Goal: Task Accomplishment & Management: Complete application form

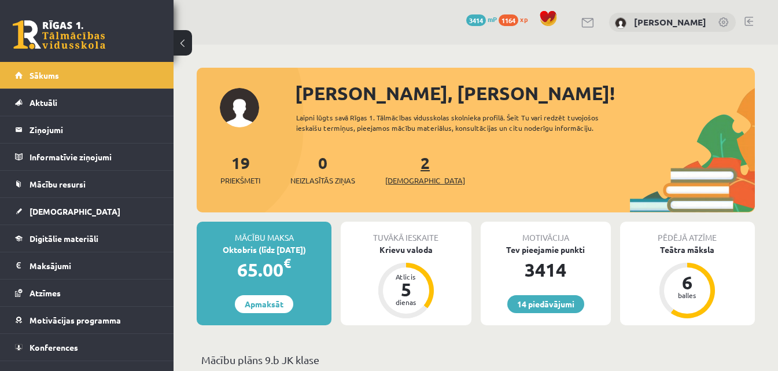
click at [402, 179] on span "[DEMOGRAPHIC_DATA]" at bounding box center [425, 181] width 80 height 12
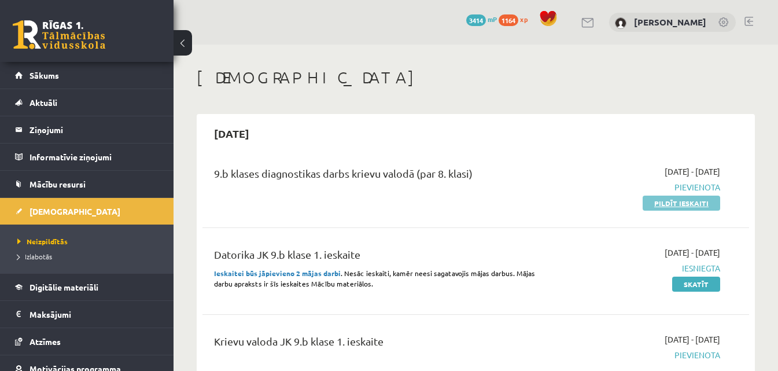
click at [653, 205] on link "Pildīt ieskaiti" at bounding box center [682, 203] width 78 height 15
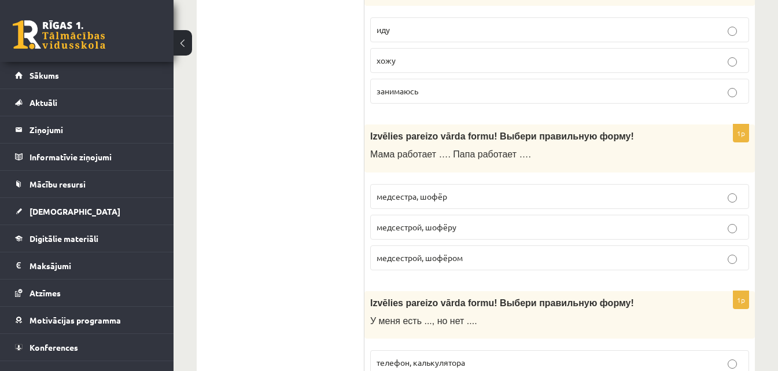
scroll to position [752, 0]
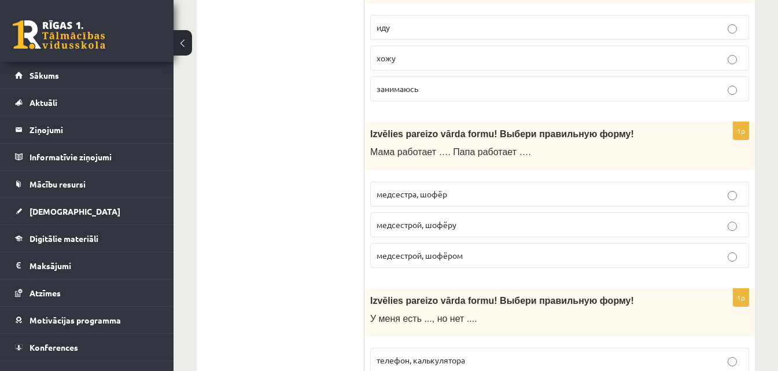
click at [727, 258] on label "медсестрой, шофёром" at bounding box center [559, 255] width 379 height 25
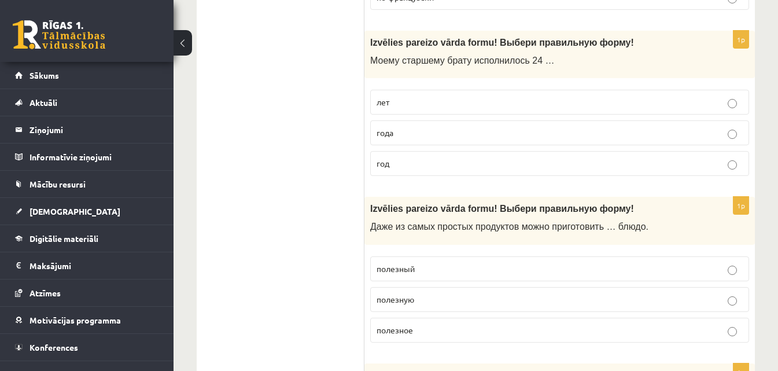
scroll to position [3009, 0]
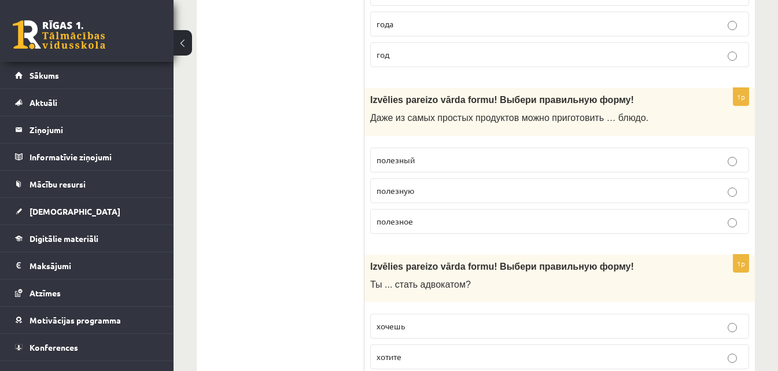
click at [733, 227] on label "полезное" at bounding box center [559, 221] width 379 height 25
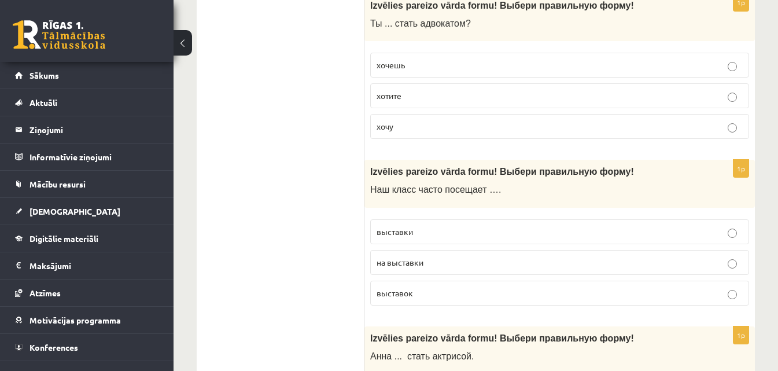
scroll to position [3299, 0]
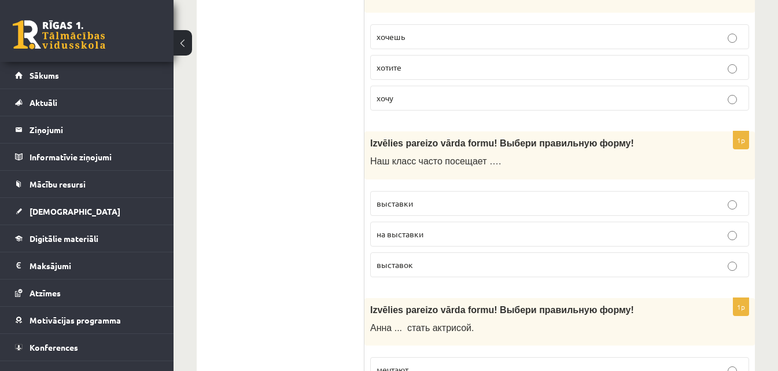
click at [738, 208] on p "выставки" at bounding box center [560, 203] width 366 height 12
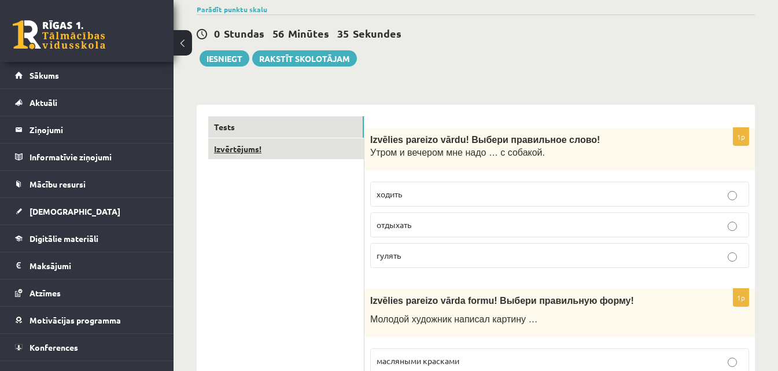
scroll to position [18, 0]
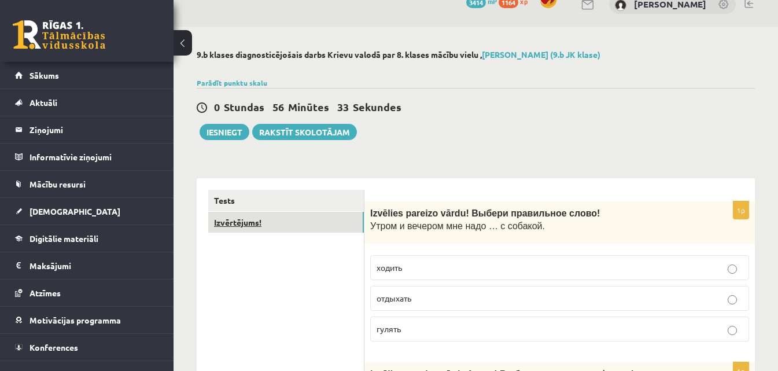
click at [267, 229] on link "Izvērtējums!" at bounding box center [286, 222] width 156 height 21
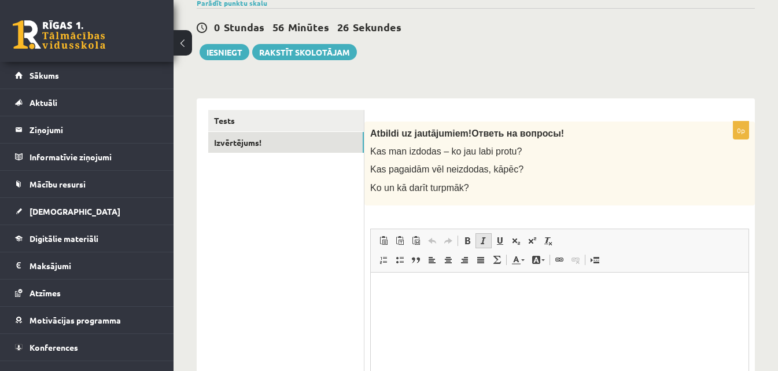
scroll to position [76, 0]
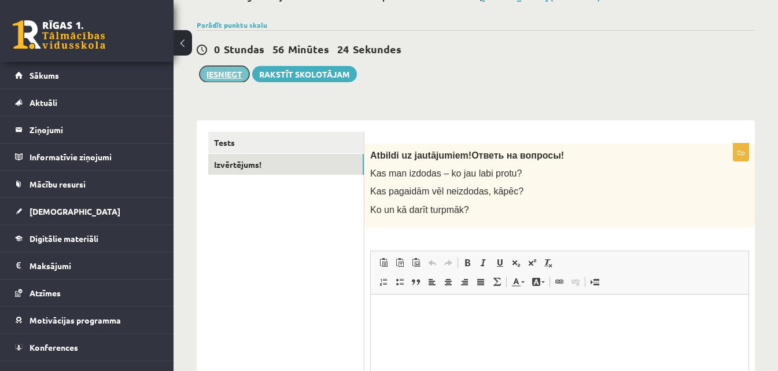
click at [222, 77] on button "Iesniegt" at bounding box center [225, 74] width 50 height 16
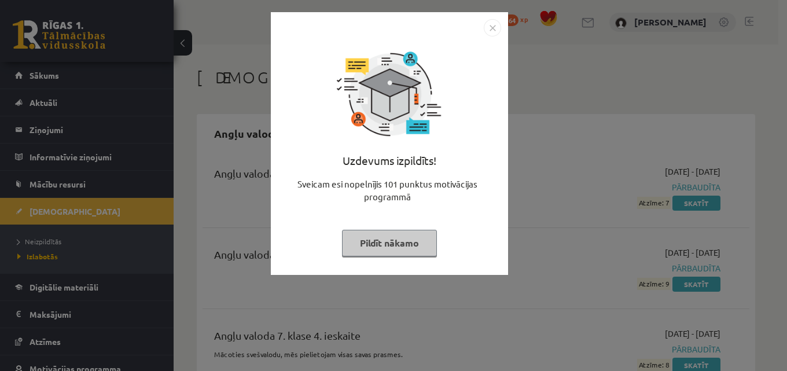
click at [380, 236] on button "Pildīt nākamo" at bounding box center [389, 243] width 95 height 27
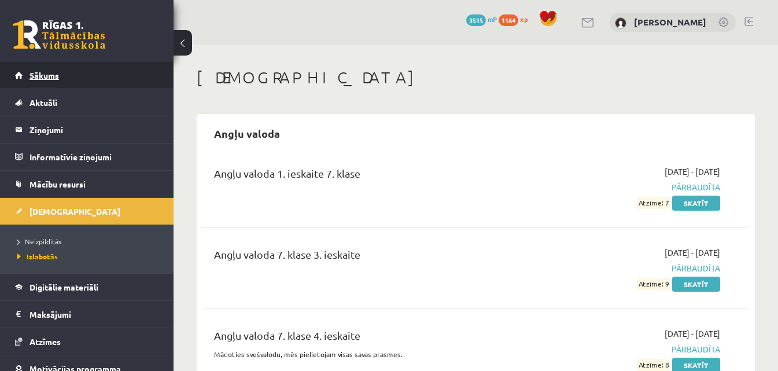
click at [80, 72] on link "Sākums" at bounding box center [87, 75] width 144 height 27
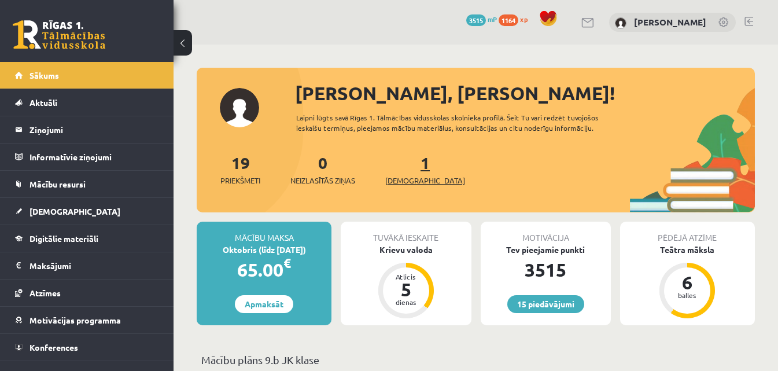
click at [403, 182] on span "[DEMOGRAPHIC_DATA]" at bounding box center [425, 181] width 80 height 12
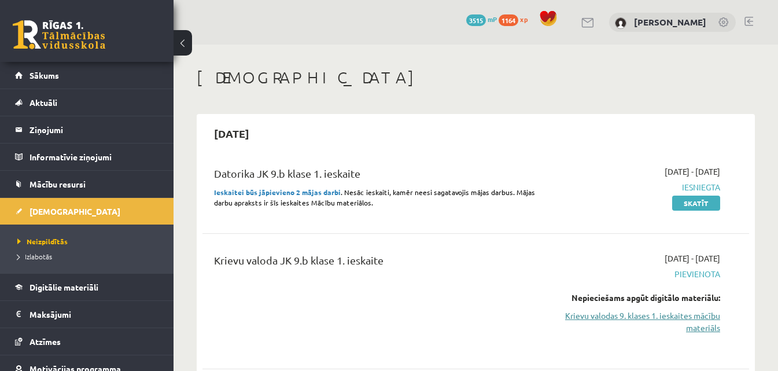
click at [675, 317] on link "Krievu valodas 9. klases 1. ieskaites mācību materiāls" at bounding box center [641, 322] width 157 height 24
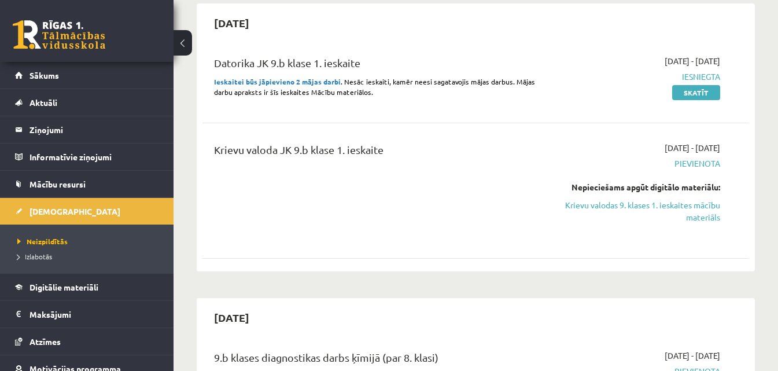
scroll to position [116, 0]
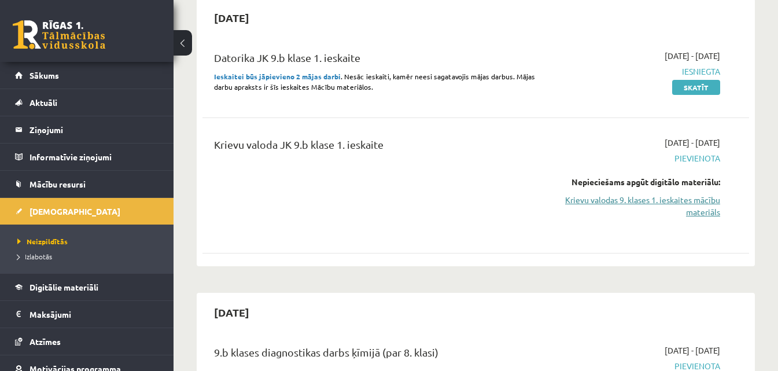
click at [617, 200] on link "Krievu valodas 9. klases 1. ieskaites mācību materiāls" at bounding box center [641, 206] width 157 height 24
click at [581, 199] on link "Krievu valodas 9. klases 1. ieskaites mācību materiāls" at bounding box center [641, 206] width 157 height 24
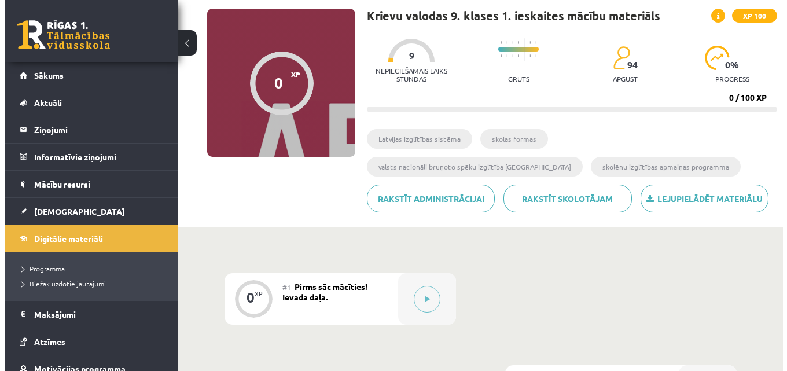
scroll to position [231, 0]
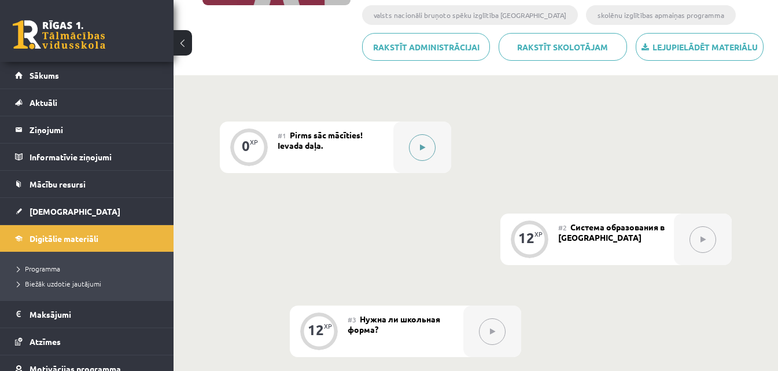
click at [422, 150] on icon at bounding box center [422, 147] width 5 height 7
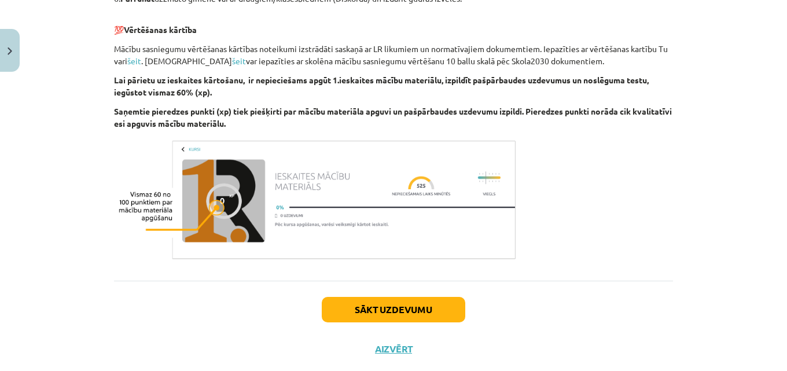
scroll to position [710, 0]
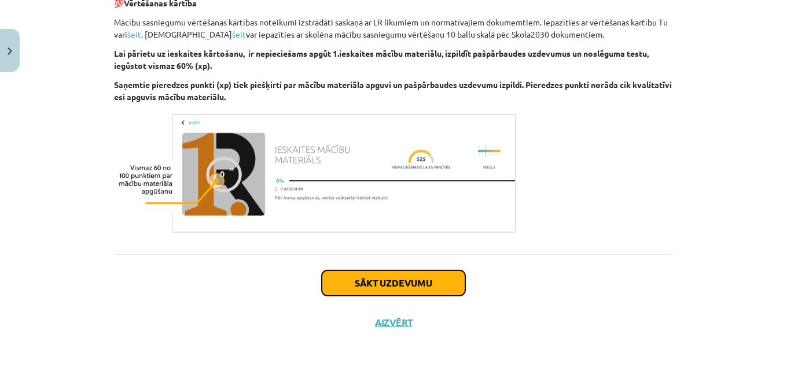
click at [431, 277] on button "Sākt uzdevumu" at bounding box center [394, 282] width 144 height 25
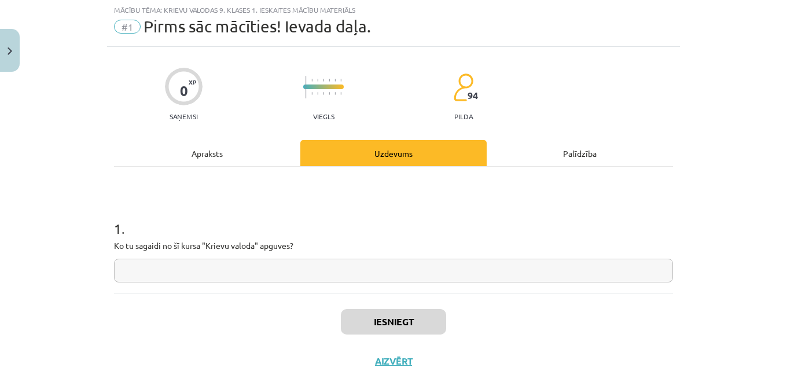
scroll to position [29, 0]
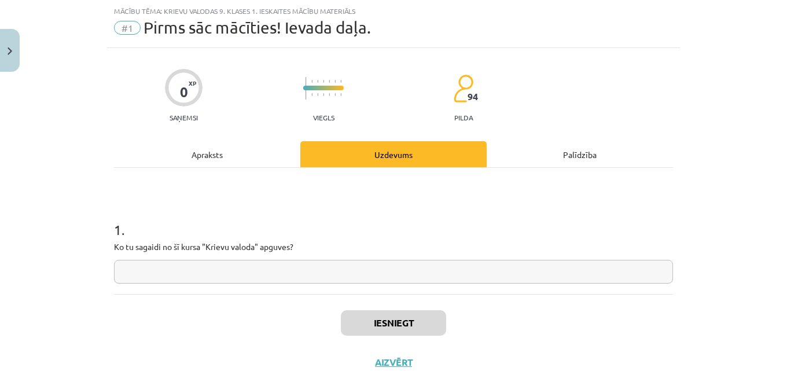
click at [186, 270] on input "text" at bounding box center [393, 272] width 559 height 24
type input "*"
type input "*********"
click at [405, 325] on button "Iesniegt" at bounding box center [393, 322] width 105 height 25
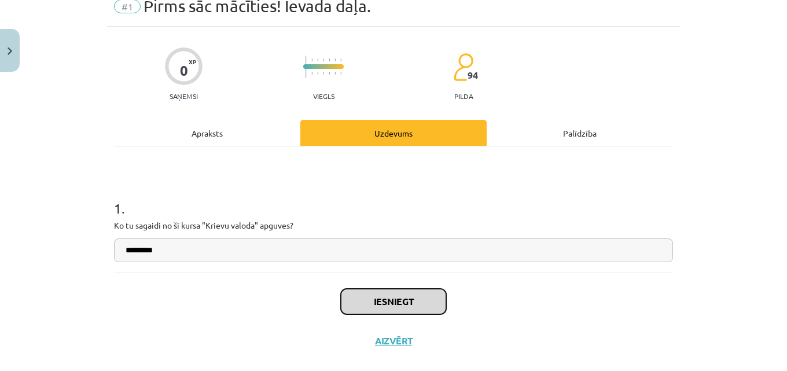
scroll to position [69, 0]
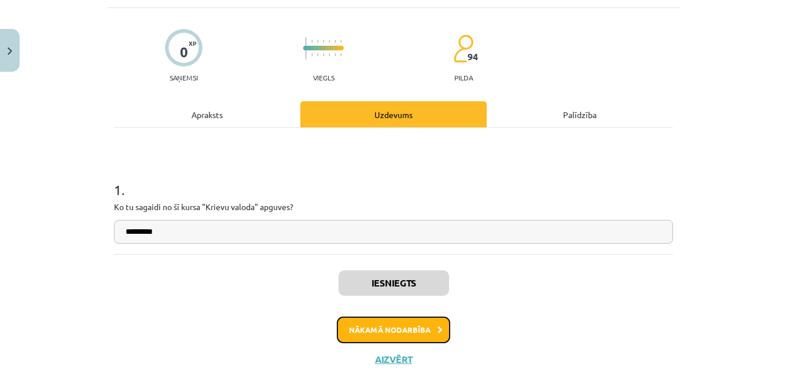
click at [413, 334] on button "Nākamā nodarbība" at bounding box center [393, 330] width 113 height 27
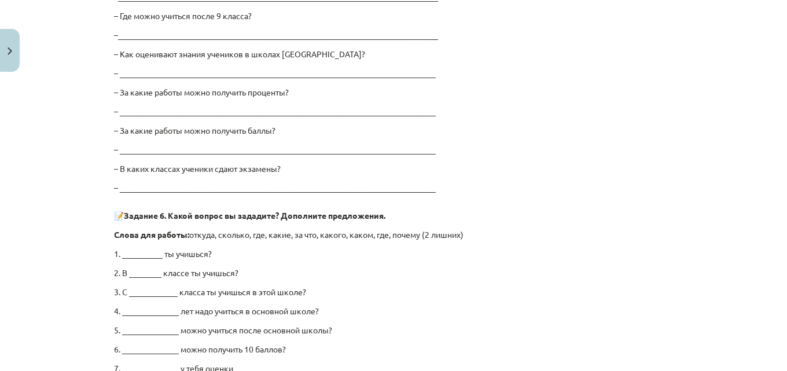
scroll to position [2303, 0]
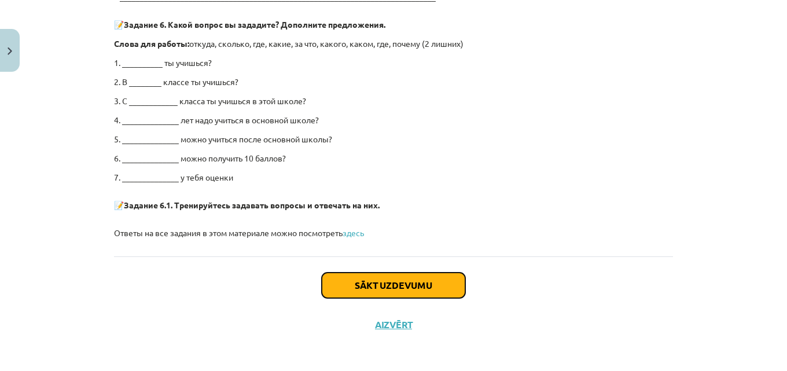
drag, startPoint x: 396, startPoint y: 285, endPoint x: 411, endPoint y: 285, distance: 15.0
click at [398, 285] on button "Sākt uzdevumu" at bounding box center [394, 285] width 144 height 25
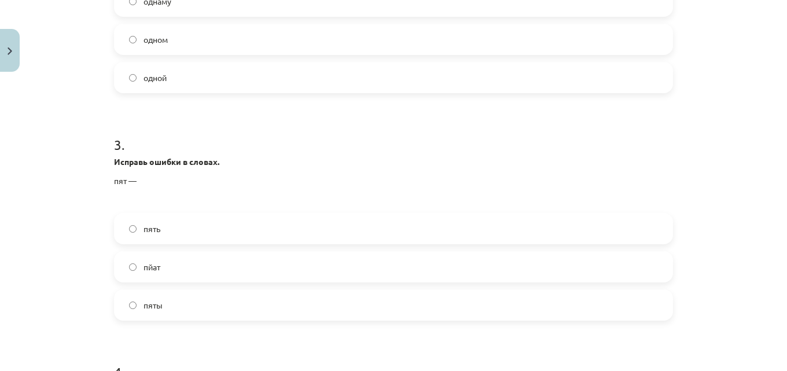
scroll to position [608, 0]
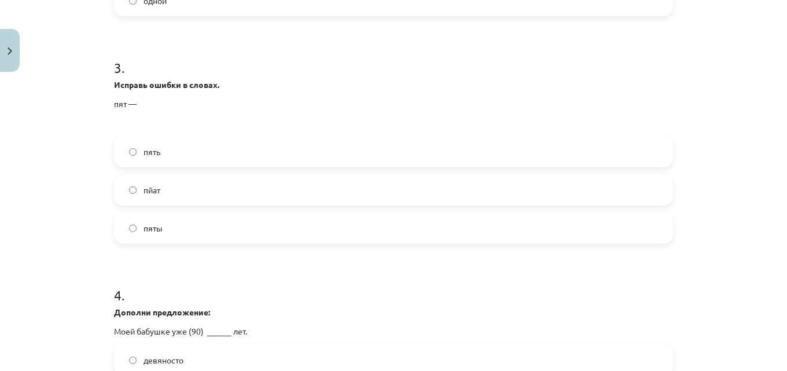
click at [151, 153] on span "пять" at bounding box center [152, 152] width 17 height 12
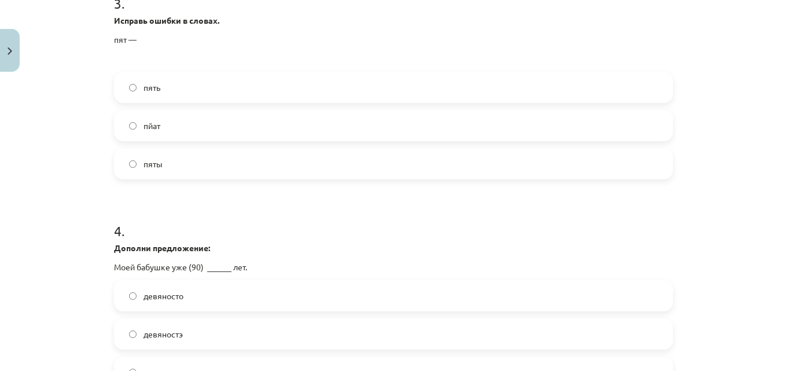
scroll to position [781, 0]
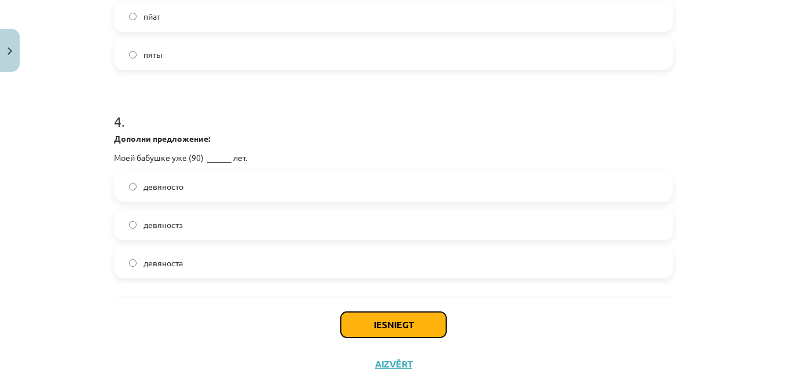
click at [405, 328] on button "Iesniegt" at bounding box center [393, 324] width 105 height 25
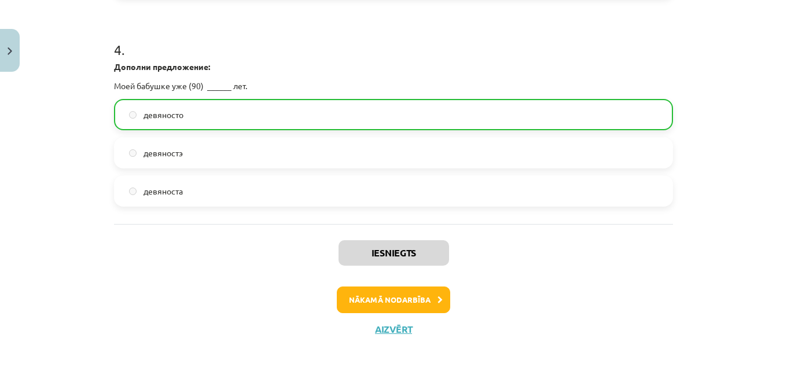
scroll to position [860, 0]
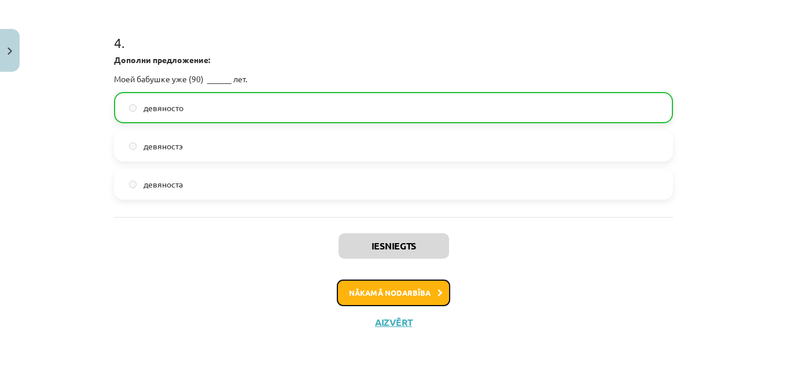
click at [413, 298] on button "Nākamā nodarbība" at bounding box center [393, 293] width 113 height 27
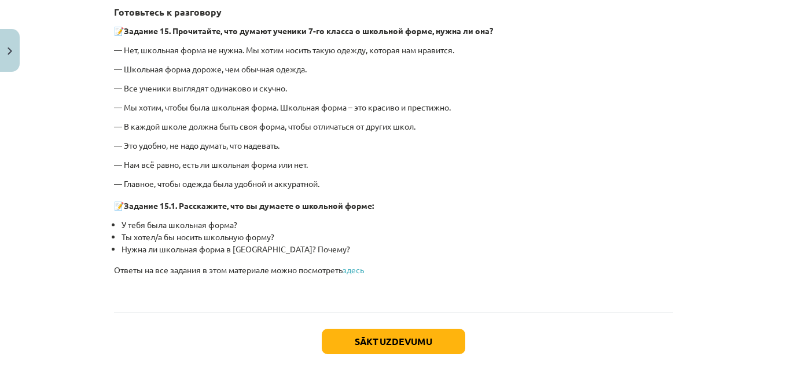
scroll to position [2748, 0]
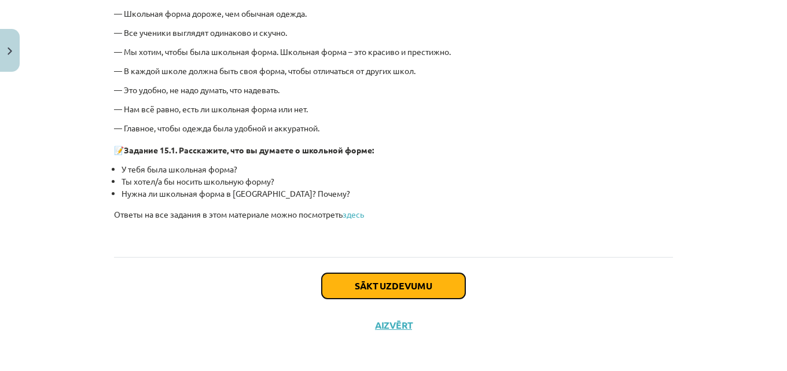
click at [426, 273] on button "Sākt uzdevumu" at bounding box center [394, 285] width 144 height 25
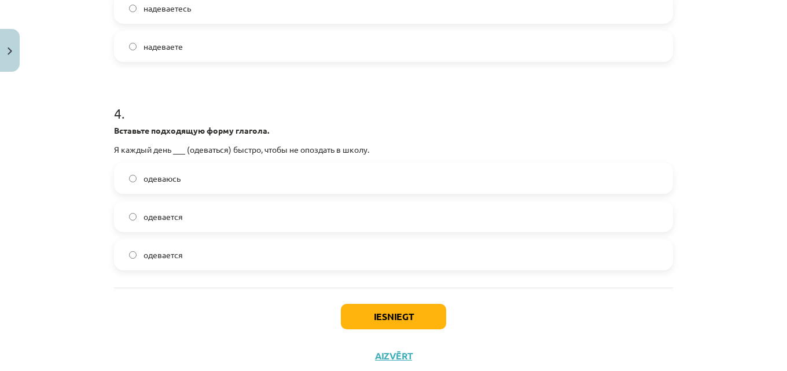
scroll to position [781, 0]
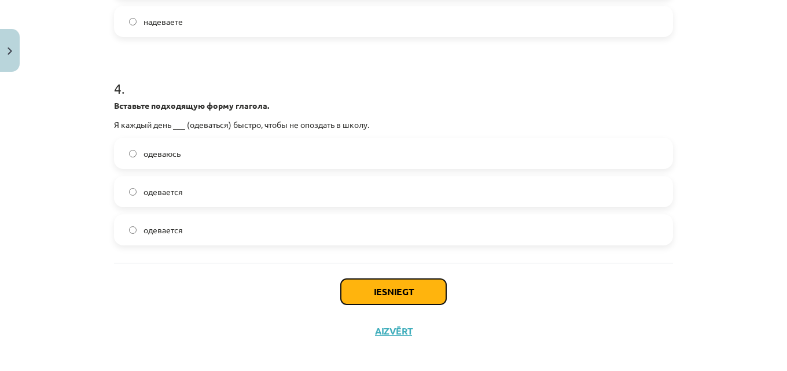
drag, startPoint x: 385, startPoint y: 295, endPoint x: 400, endPoint y: 300, distance: 15.4
click at [385, 293] on button "Iesniegt" at bounding box center [393, 291] width 105 height 25
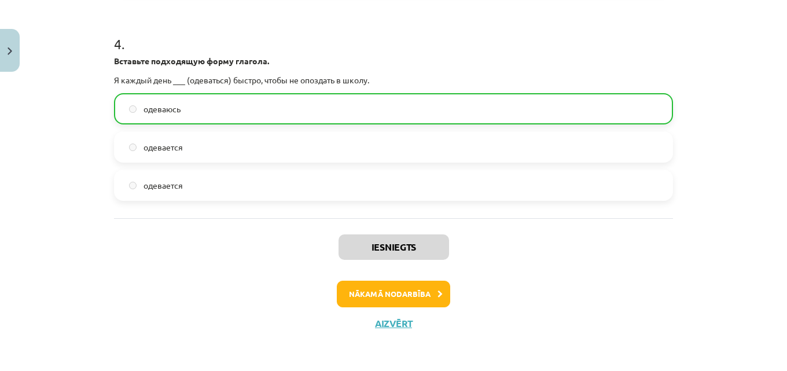
scroll to position [827, 0]
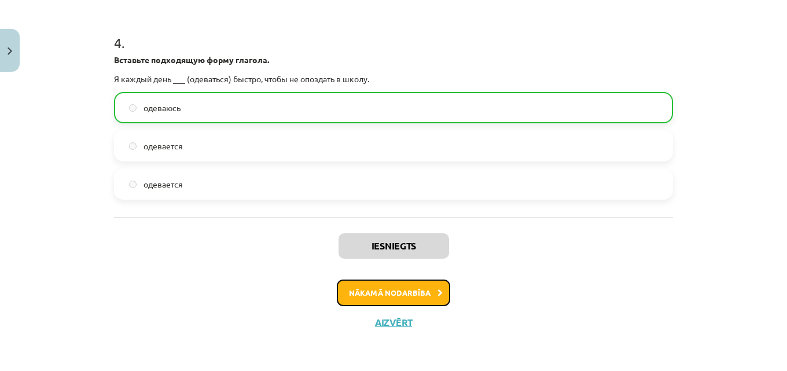
click at [392, 299] on button "Nākamā nodarbība" at bounding box center [393, 293] width 113 height 27
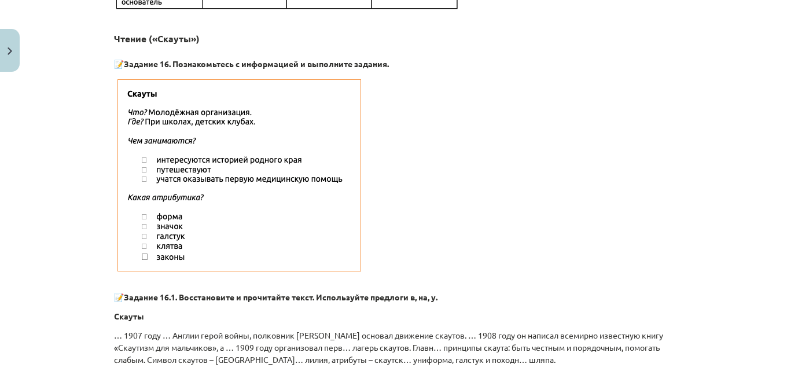
scroll to position [492, 0]
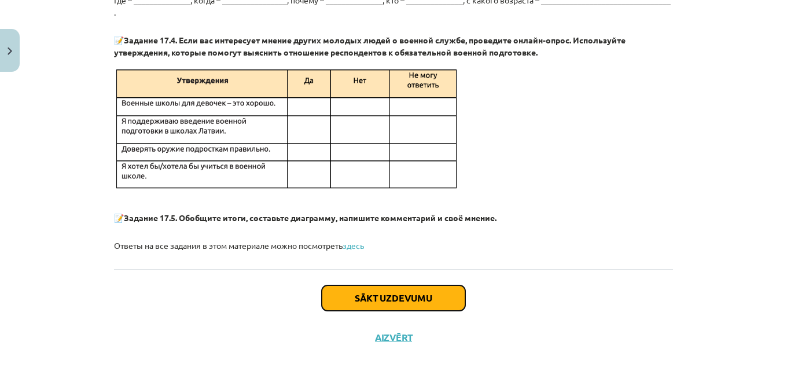
click at [391, 289] on button "Sākt uzdevumu" at bounding box center [394, 297] width 144 height 25
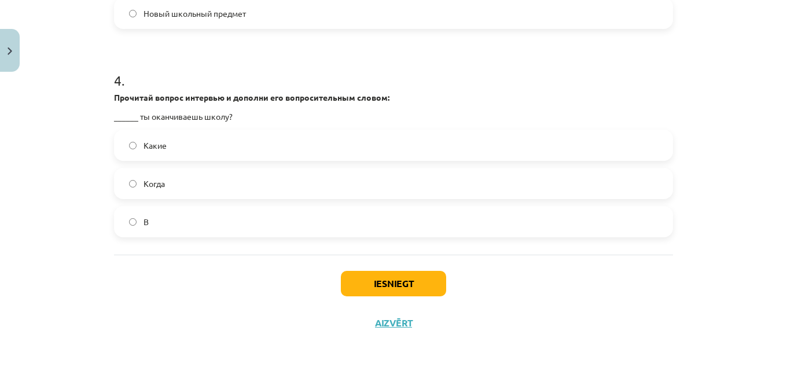
scroll to position [1031, 0]
drag, startPoint x: 374, startPoint y: 279, endPoint x: 391, endPoint y: 281, distance: 16.9
click at [376, 279] on button "Iesniegt" at bounding box center [393, 282] width 105 height 25
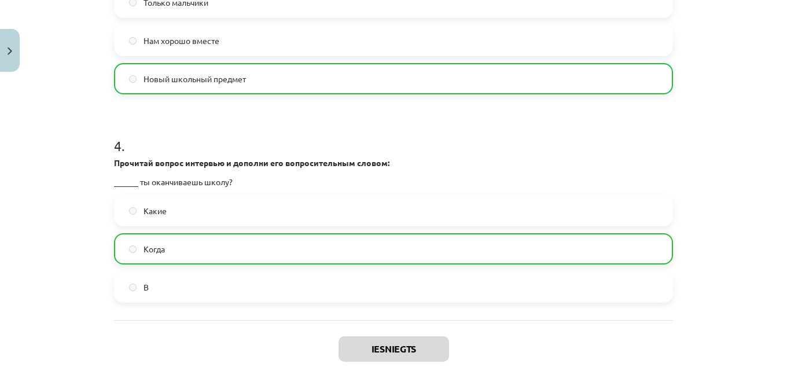
scroll to position [1068, 0]
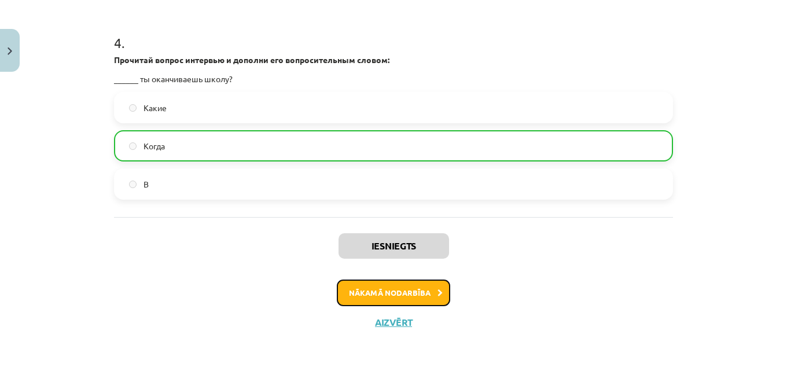
click at [401, 295] on button "Nākamā nodarbība" at bounding box center [393, 293] width 113 height 27
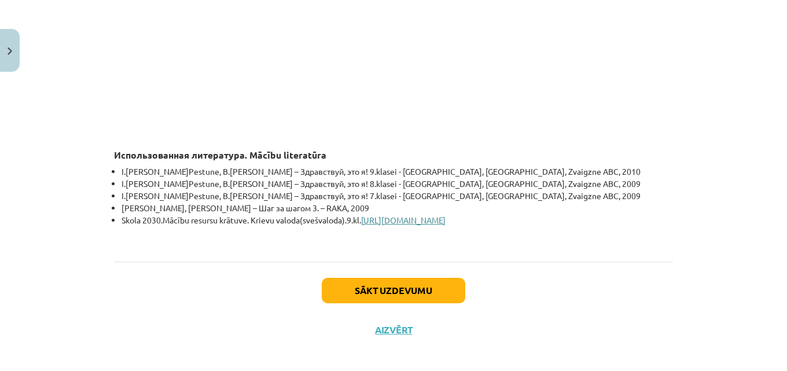
scroll to position [3490, 0]
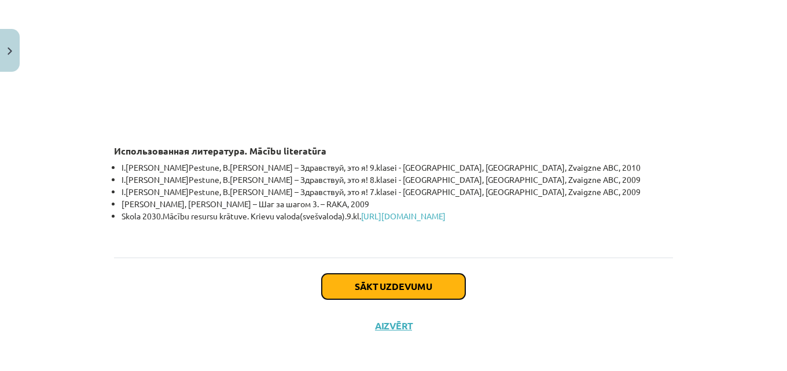
click at [437, 277] on button "Sākt uzdevumu" at bounding box center [394, 286] width 144 height 25
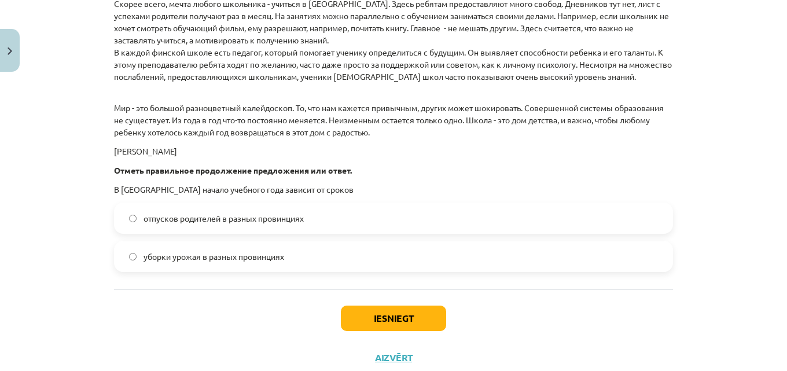
scroll to position [1721, 0]
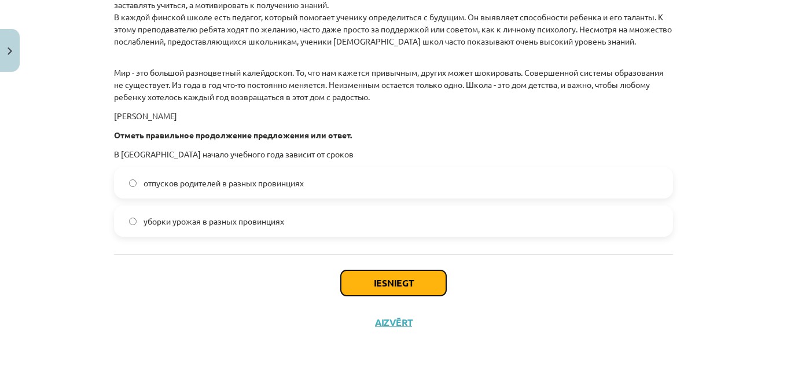
click at [384, 288] on button "Iesniegt" at bounding box center [393, 282] width 105 height 25
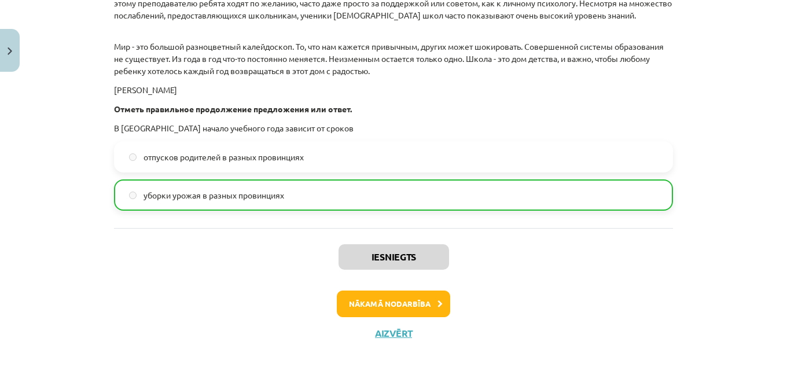
scroll to position [1758, 0]
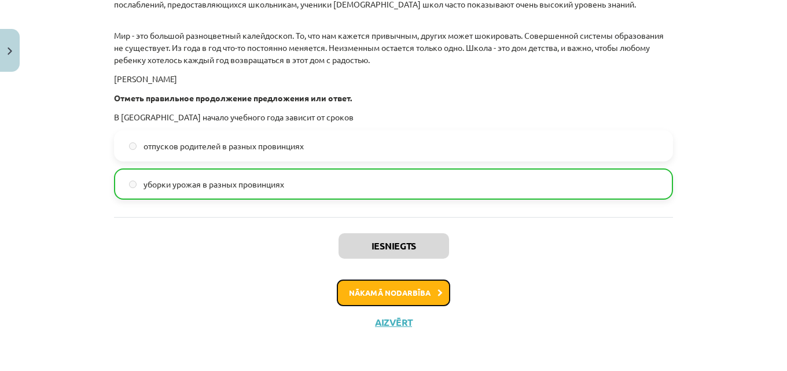
click at [416, 294] on button "Nākamā nodarbība" at bounding box center [393, 293] width 113 height 27
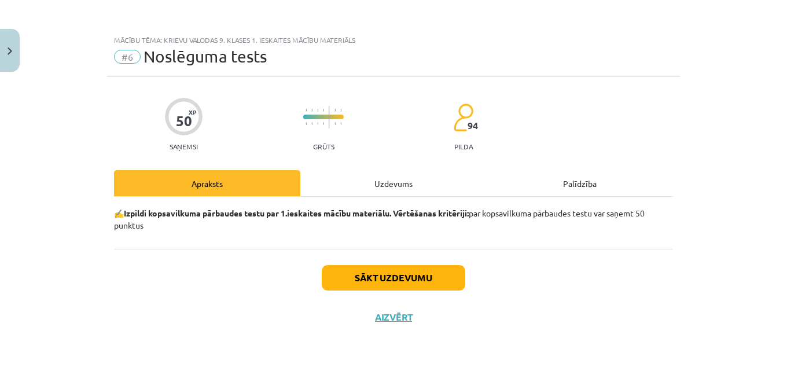
scroll to position [0, 0]
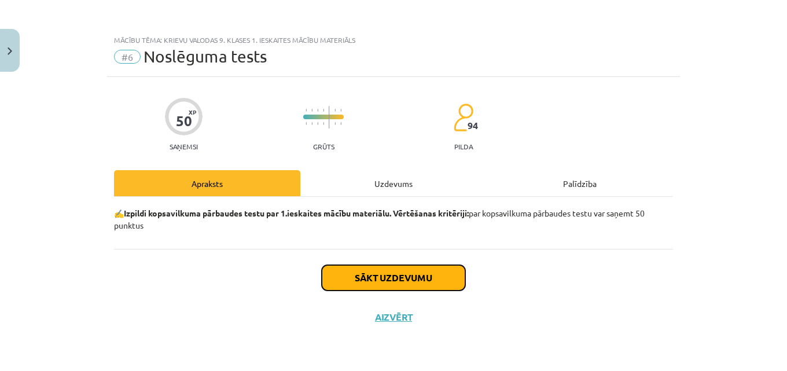
click at [410, 281] on button "Sākt uzdevumu" at bounding box center [394, 277] width 144 height 25
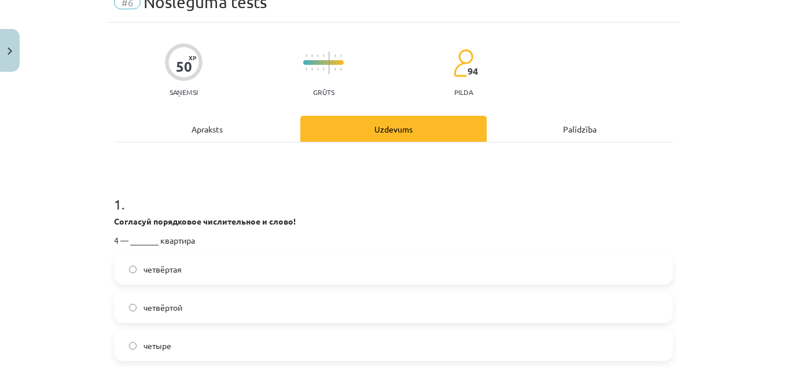
scroll to position [116, 0]
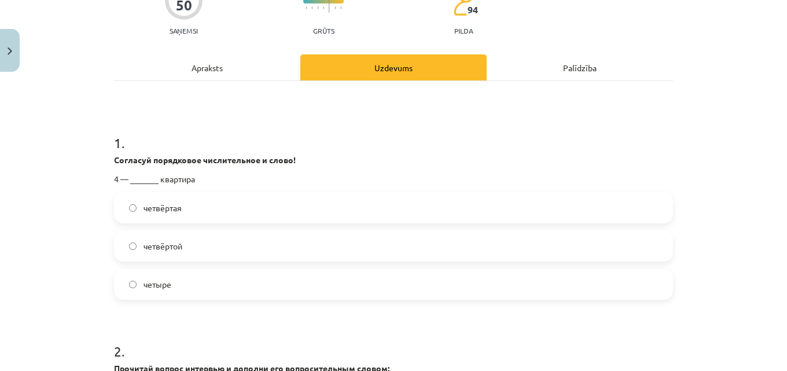
click at [134, 211] on label "четвёртая" at bounding box center [393, 207] width 557 height 29
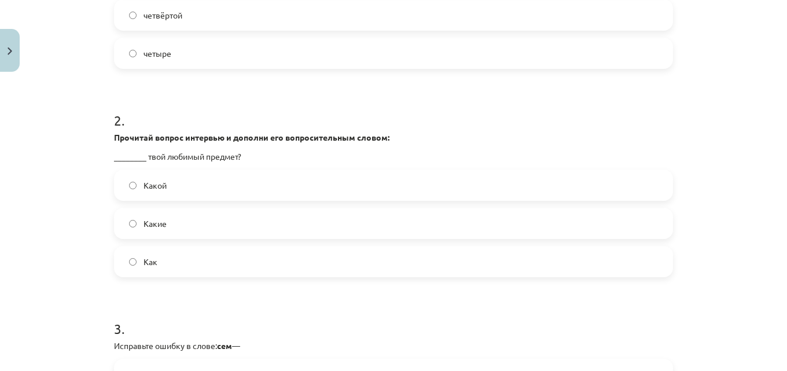
scroll to position [347, 0]
click at [133, 188] on label "Какой" at bounding box center [393, 184] width 557 height 29
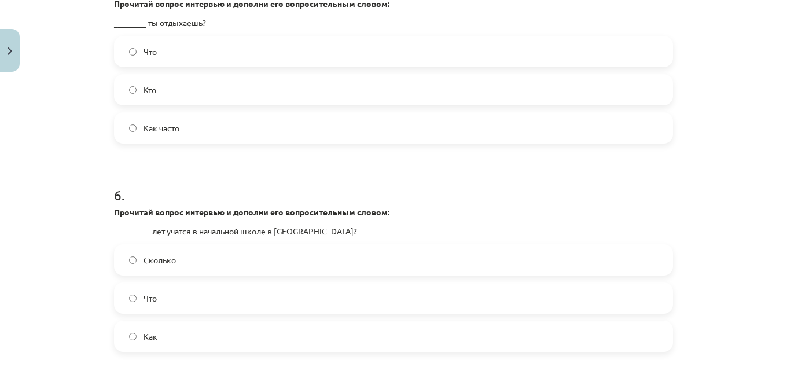
scroll to position [1100, 0]
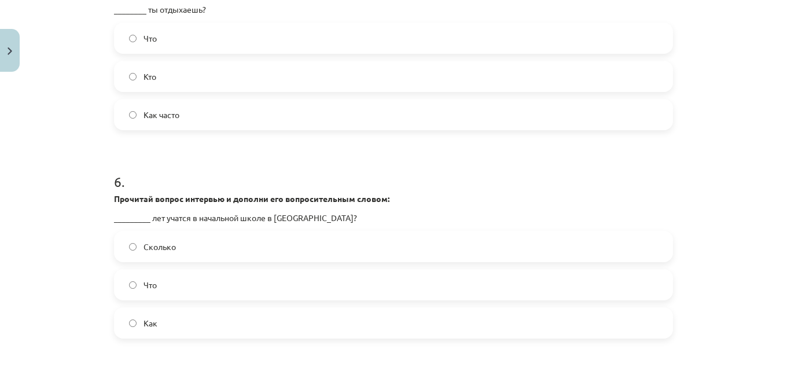
click at [137, 250] on label "Сколько" at bounding box center [393, 246] width 557 height 29
click at [133, 245] on label "Сколько" at bounding box center [393, 246] width 557 height 29
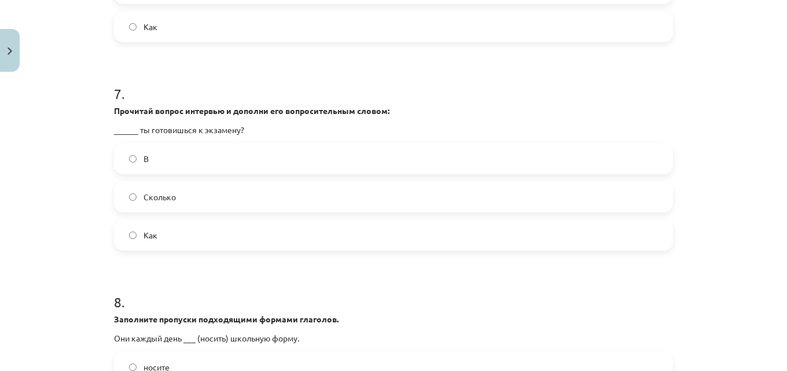
scroll to position [1563, 0]
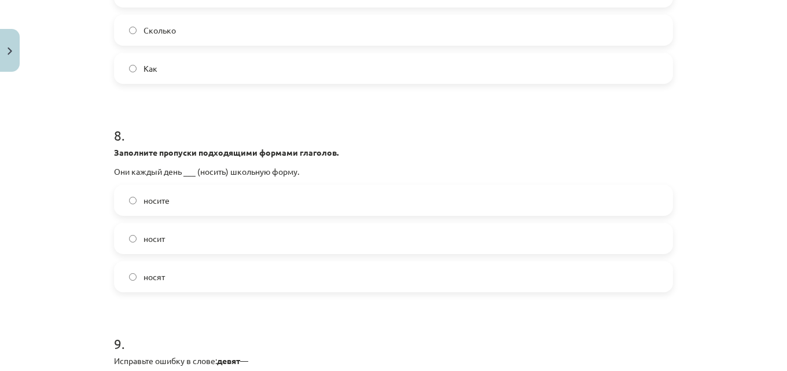
click at [135, 282] on label "носят" at bounding box center [393, 276] width 557 height 29
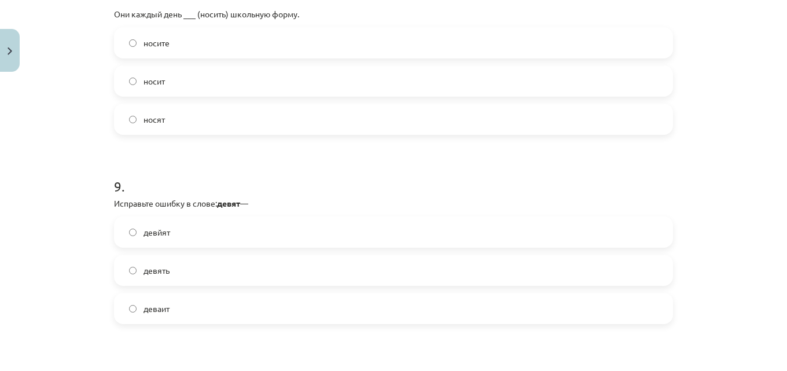
scroll to position [1736, 0]
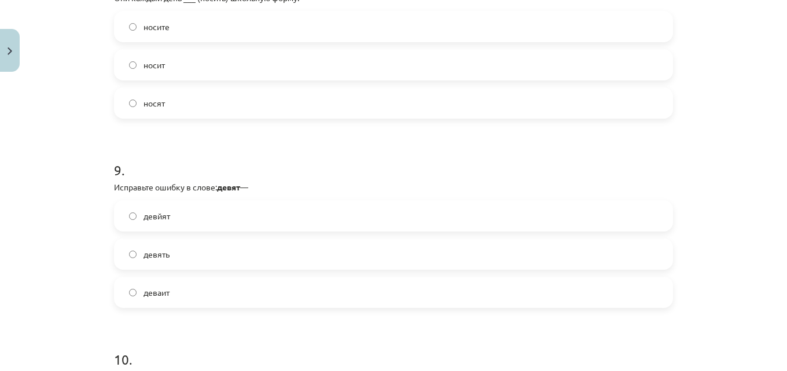
click at [134, 258] on label "девять" at bounding box center [393, 254] width 557 height 29
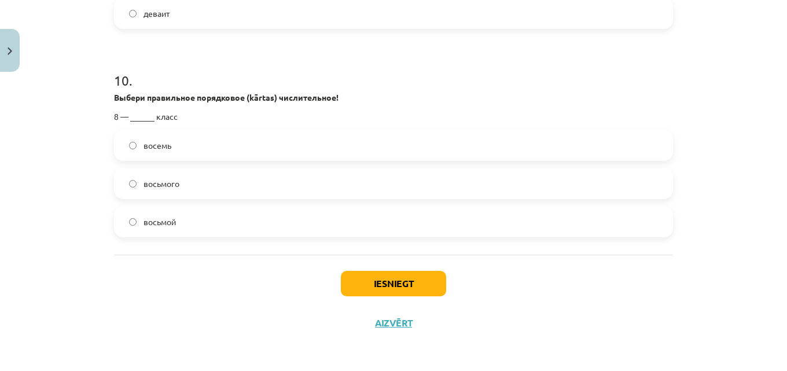
scroll to position [2016, 0]
click at [362, 285] on button "Iesniegt" at bounding box center [393, 282] width 105 height 25
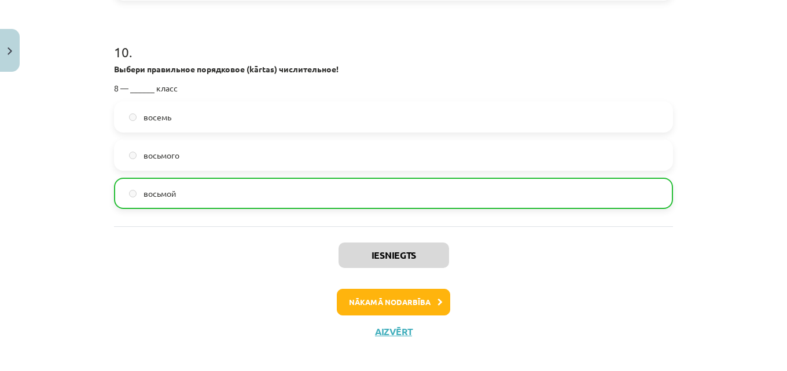
scroll to position [2053, 0]
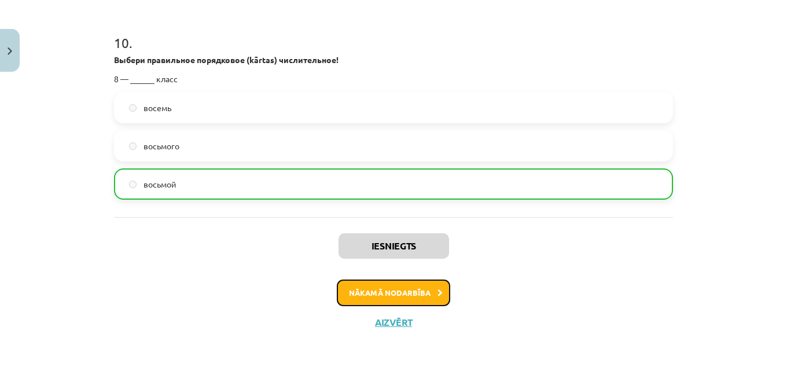
click at [396, 291] on button "Nākamā nodarbība" at bounding box center [393, 293] width 113 height 27
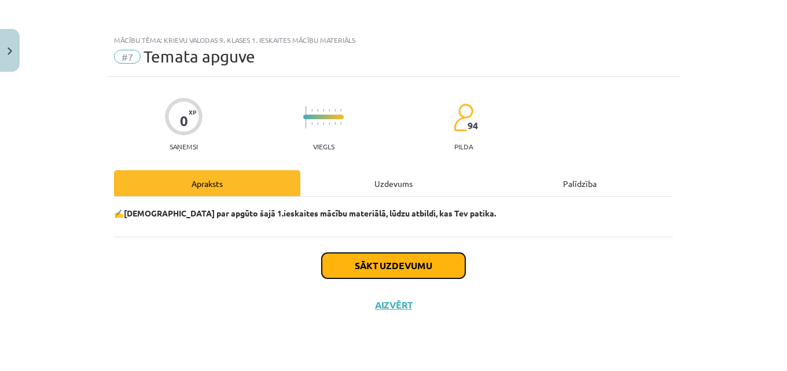
click at [377, 268] on button "Sākt uzdevumu" at bounding box center [394, 265] width 144 height 25
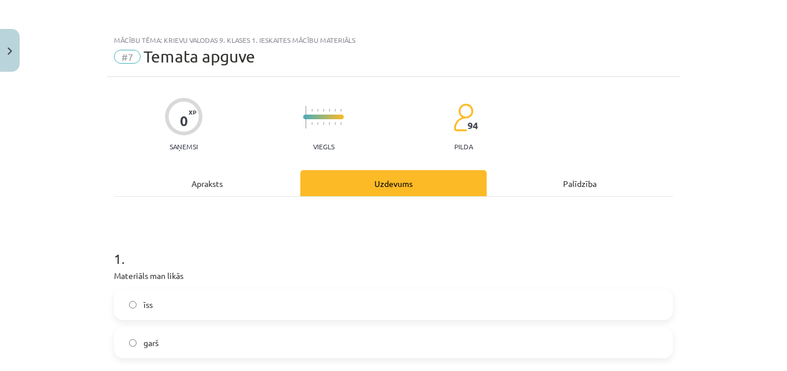
scroll to position [115, 0]
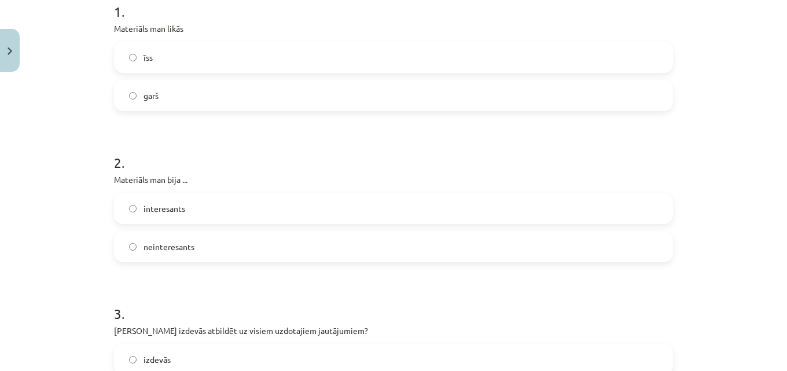
scroll to position [347, 0]
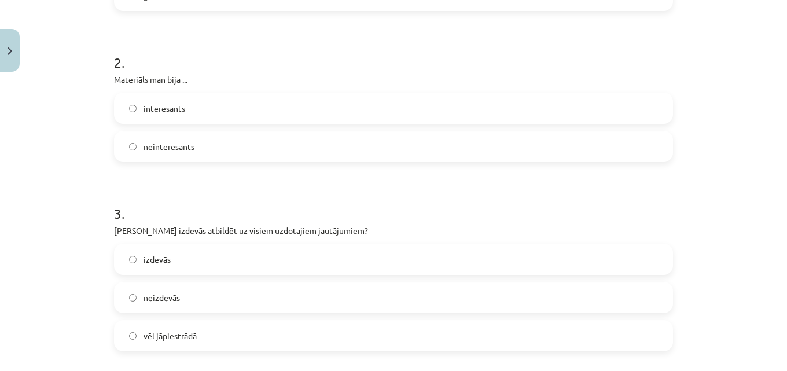
click at [135, 111] on label "interesants" at bounding box center [393, 108] width 557 height 29
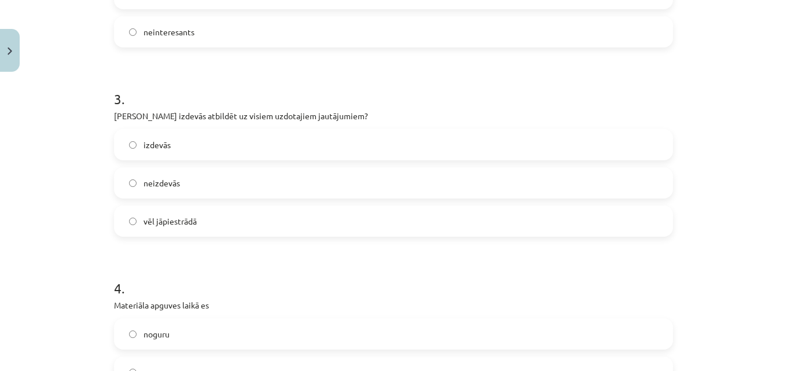
scroll to position [463, 0]
click at [160, 142] on span "izdevās" at bounding box center [157, 144] width 27 height 12
click at [191, 148] on label "izdevās" at bounding box center [393, 143] width 557 height 29
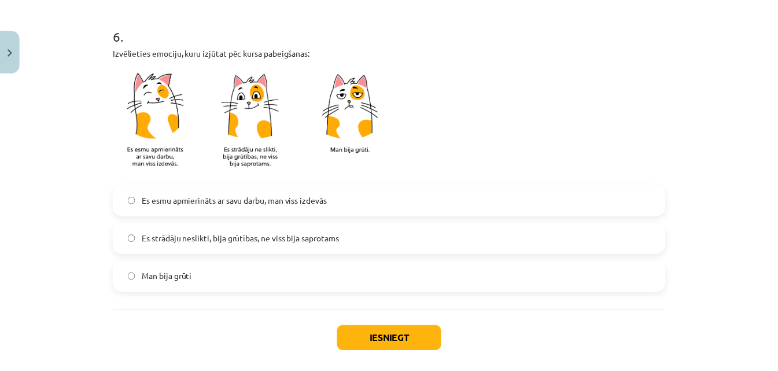
scroll to position [1074, 0]
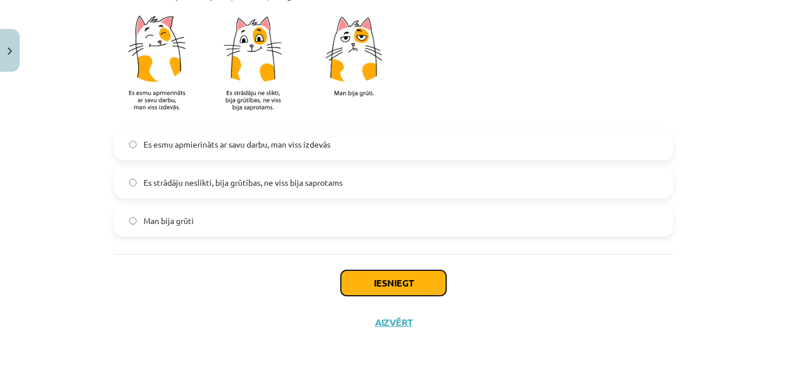
click at [372, 284] on button "Iesniegt" at bounding box center [393, 282] width 105 height 25
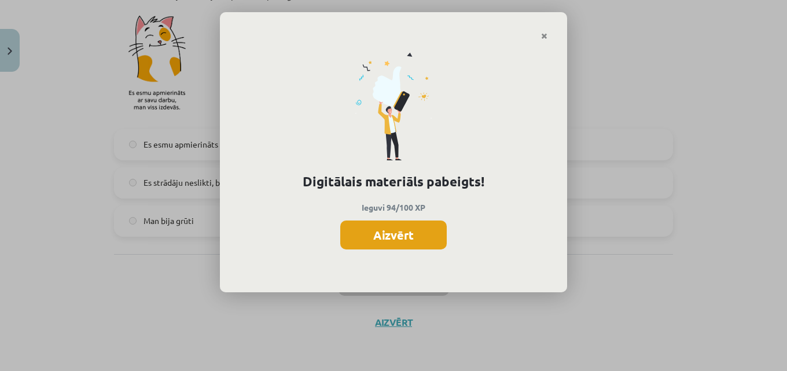
click at [380, 227] on button "Aizvērt" at bounding box center [393, 234] width 106 height 29
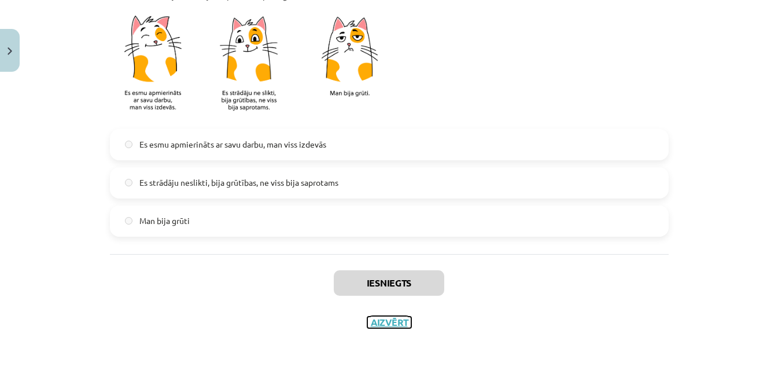
click at [394, 321] on button "Aizvērt" at bounding box center [389, 323] width 44 height 12
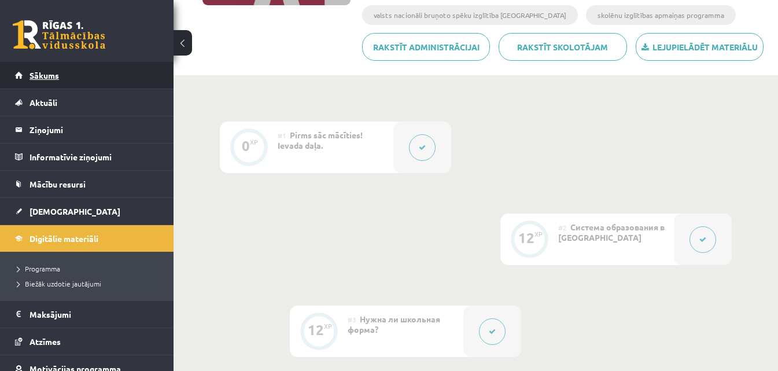
click at [51, 79] on span "Sākums" at bounding box center [45, 75] width 30 height 10
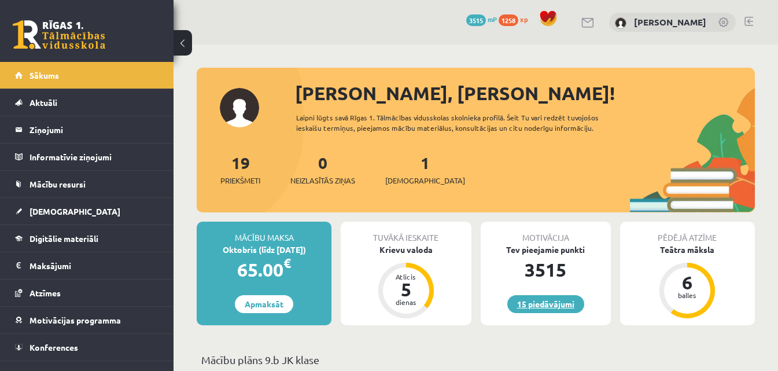
drag, startPoint x: 538, startPoint y: 306, endPoint x: 545, endPoint y: 305, distance: 7.0
click at [539, 306] on link "15 piedāvājumi" at bounding box center [546, 304] width 77 height 18
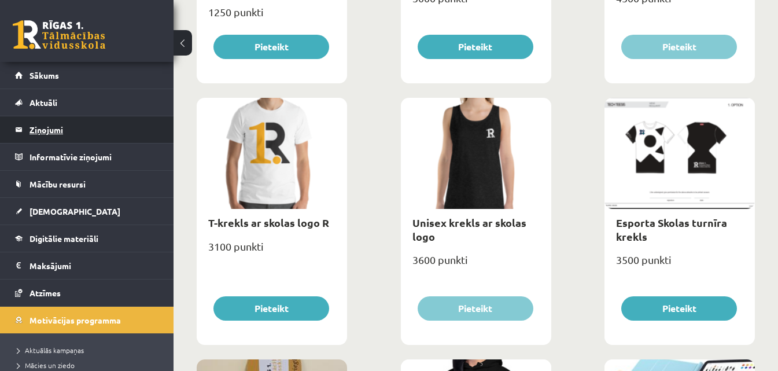
scroll to position [483, 0]
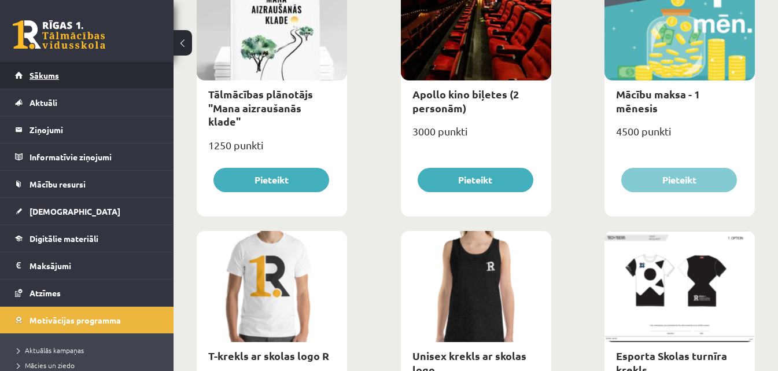
click at [35, 74] on span "Sākums" at bounding box center [45, 75] width 30 height 10
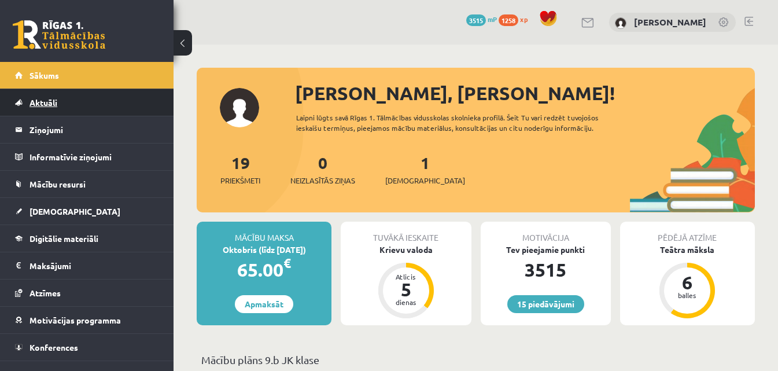
click at [77, 104] on link "Aktuāli" at bounding box center [87, 102] width 144 height 27
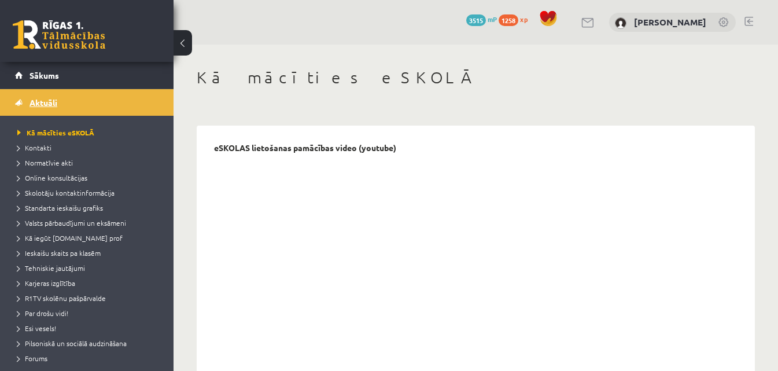
click at [47, 103] on span "Aktuāli" at bounding box center [44, 102] width 28 height 10
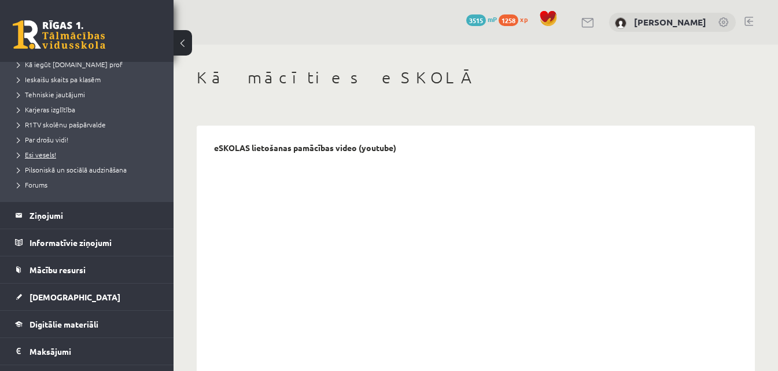
scroll to position [276, 0]
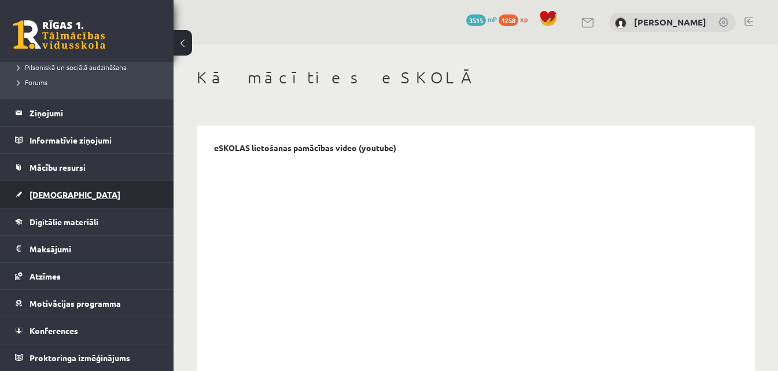
click at [49, 197] on span "[DEMOGRAPHIC_DATA]" at bounding box center [75, 194] width 91 height 10
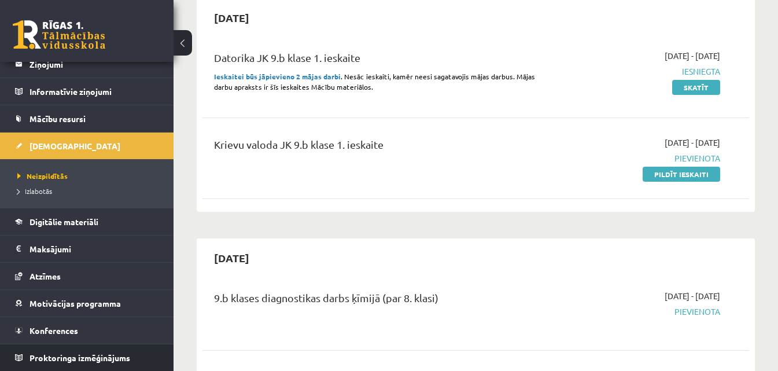
scroll to position [65, 0]
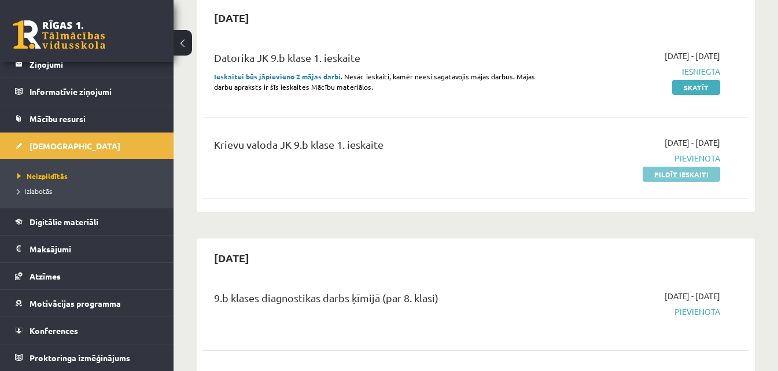
click at [677, 172] on link "Pildīt ieskaiti" at bounding box center [682, 174] width 78 height 15
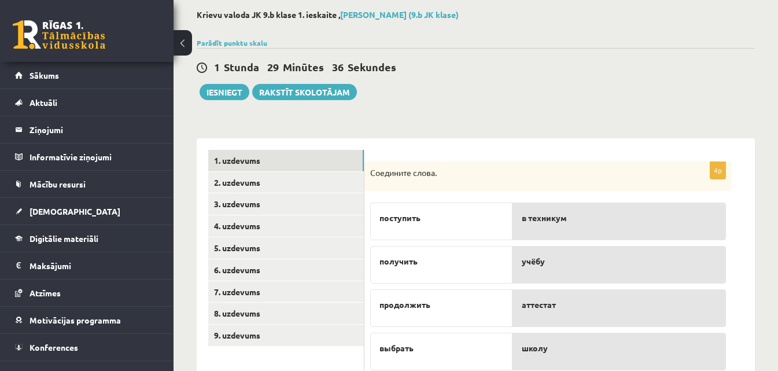
scroll to position [98, 0]
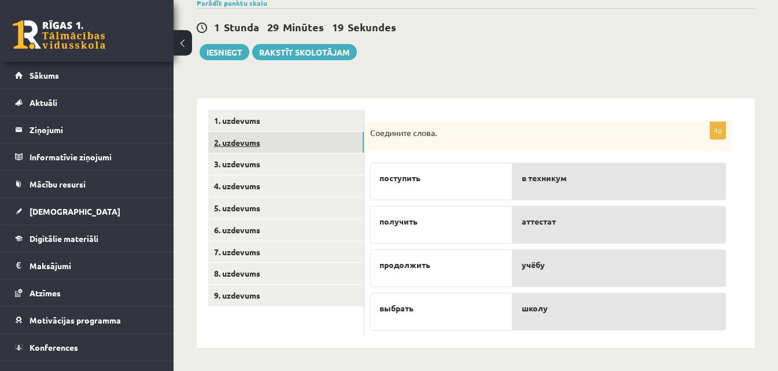
click at [248, 140] on link "2. uzdevums" at bounding box center [286, 142] width 156 height 21
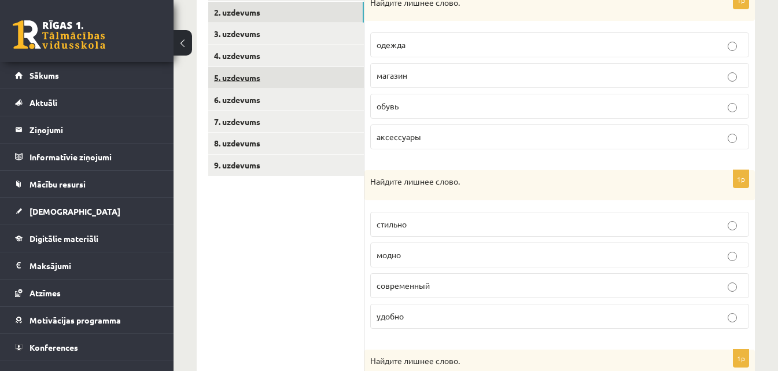
scroll to position [178, 0]
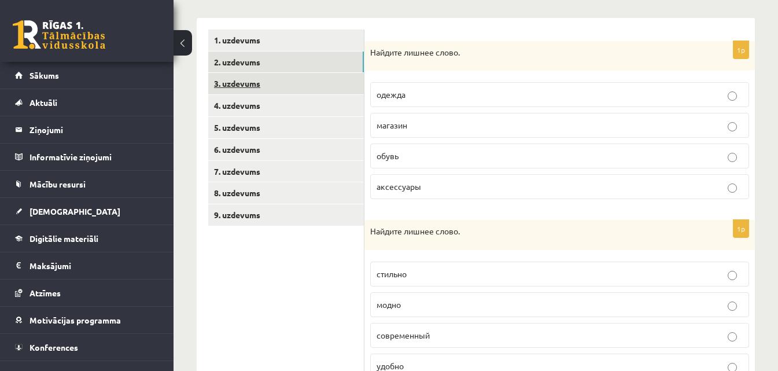
click at [270, 85] on link "3. uzdevums" at bounding box center [286, 83] width 156 height 21
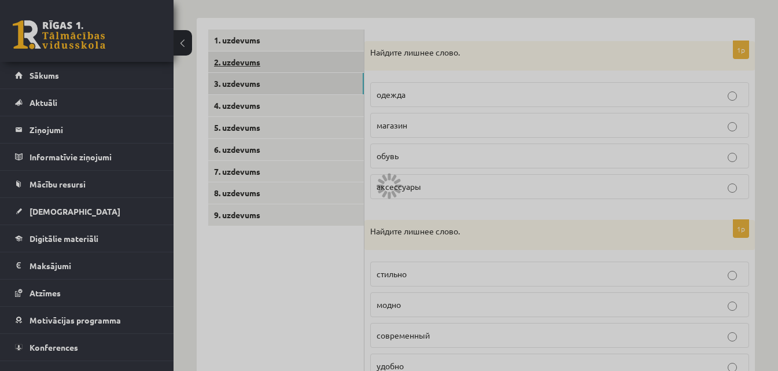
scroll to position [134, 0]
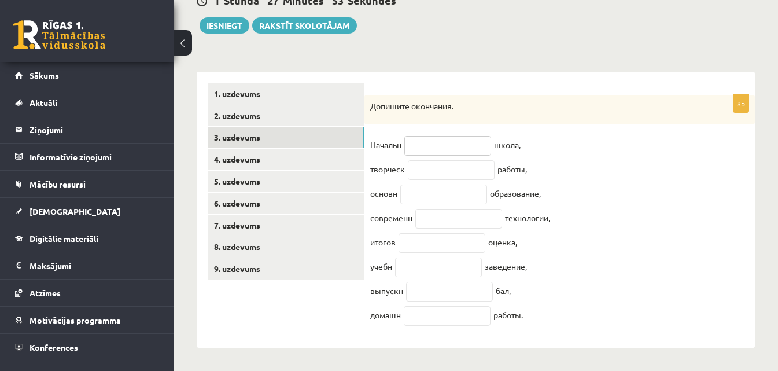
click at [422, 137] on input "text" at bounding box center [448, 146] width 87 height 20
type input "*"
type input "**"
click at [454, 163] on input "text" at bounding box center [451, 170] width 87 height 20
type input "**"
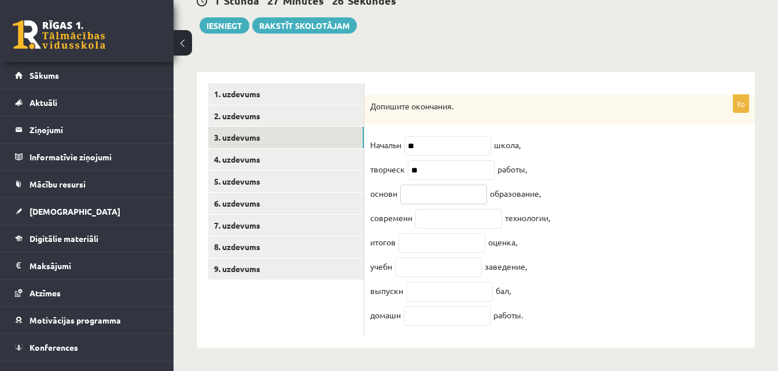
click at [428, 188] on input "text" at bounding box center [443, 195] width 87 height 20
type input "**"
click at [437, 215] on input "text" at bounding box center [459, 219] width 87 height 20
type input "**"
click at [407, 239] on input "text" at bounding box center [442, 243] width 87 height 20
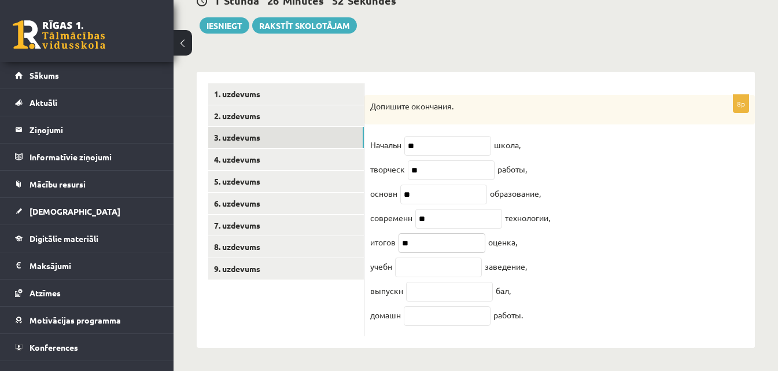
type input "**"
click at [406, 264] on input "text" at bounding box center [438, 268] width 87 height 20
type input "**"
click at [419, 288] on input "text" at bounding box center [449, 292] width 87 height 20
type input "**"
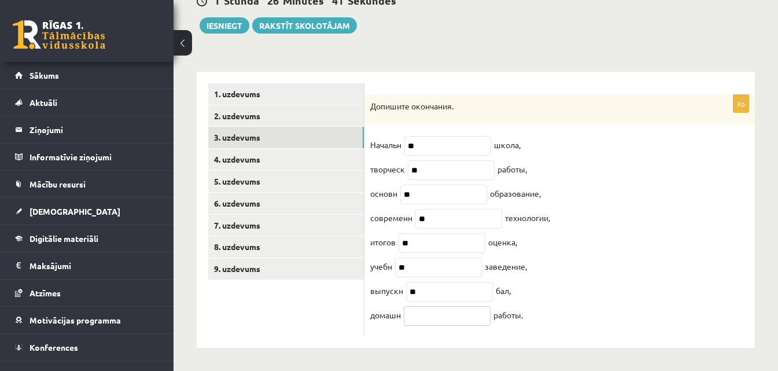
click at [424, 312] on input "text" at bounding box center [447, 316] width 87 height 20
type input "*"
type input "**"
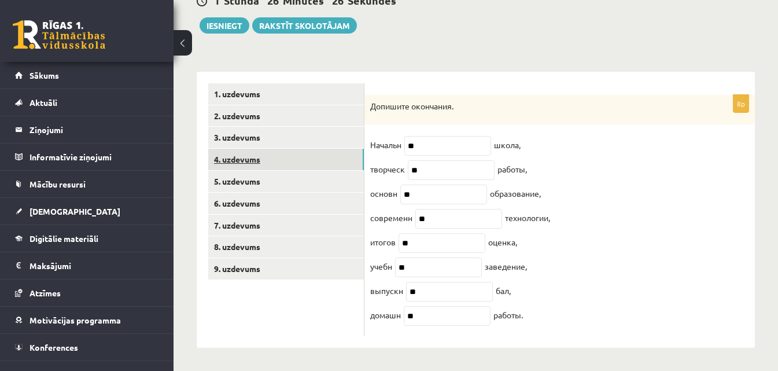
click at [299, 150] on link "4. uzdevums" at bounding box center [286, 159] width 156 height 21
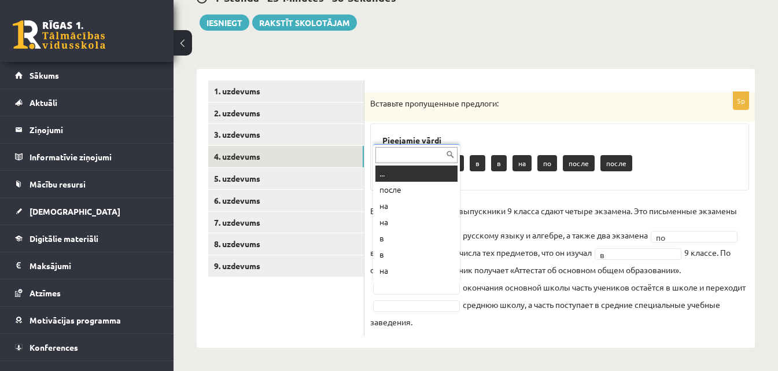
scroll to position [14, 0]
drag, startPoint x: 394, startPoint y: 176, endPoint x: 400, endPoint y: 178, distance: 6.6
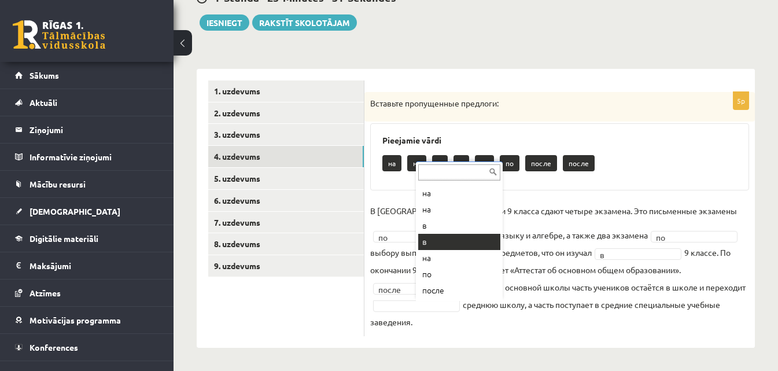
drag, startPoint x: 428, startPoint y: 239, endPoint x: 458, endPoint y: 252, distance: 32.7
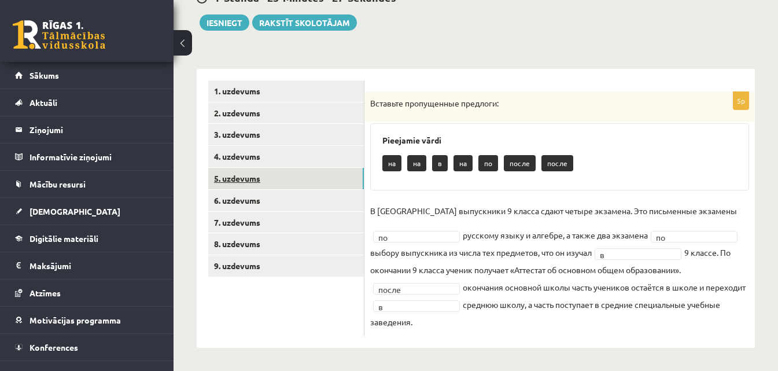
drag, startPoint x: 274, startPoint y: 177, endPoint x: 282, endPoint y: 178, distance: 8.7
click at [275, 178] on link "5. uzdevums" at bounding box center [286, 178] width 156 height 21
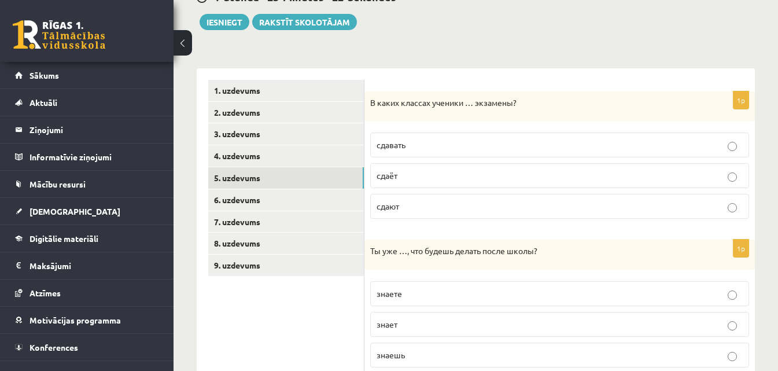
drag, startPoint x: 407, startPoint y: 207, endPoint x: 413, endPoint y: 204, distance: 6.2
click at [409, 206] on p "сдают" at bounding box center [560, 206] width 366 height 12
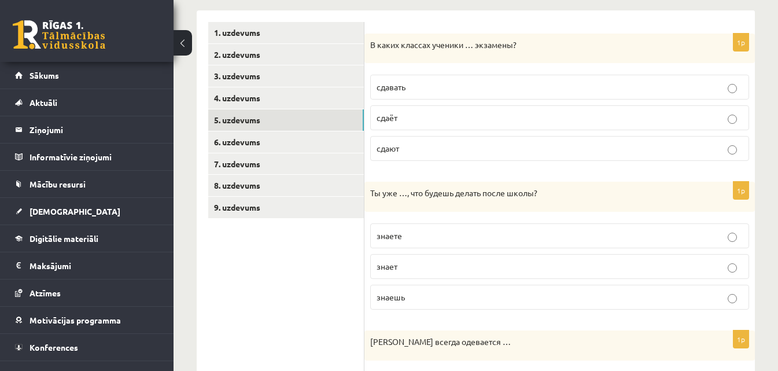
click at [444, 292] on p "знаешь" at bounding box center [560, 297] width 366 height 12
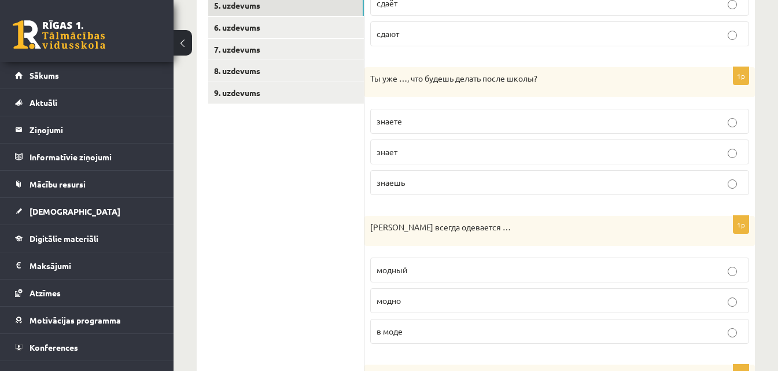
scroll to position [302, 0]
click at [442, 304] on p "модно" at bounding box center [560, 299] width 366 height 12
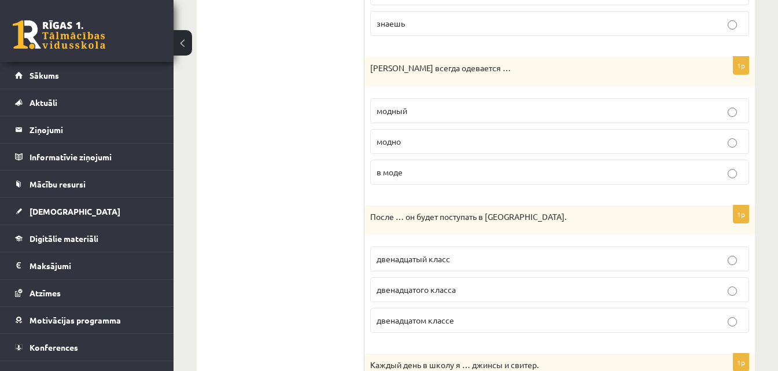
scroll to position [533, 0]
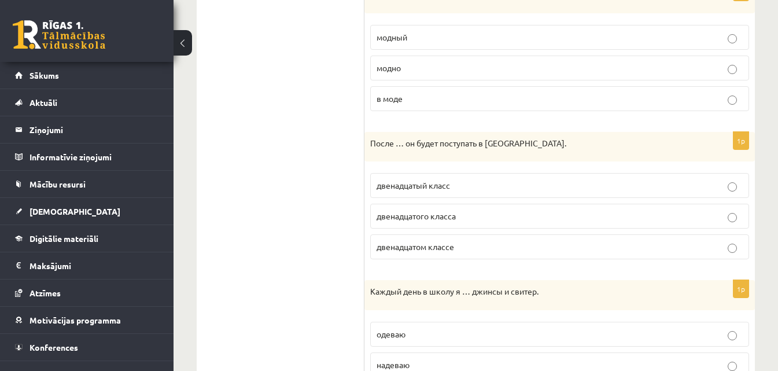
click at [429, 218] on span "двенадцатого класса" at bounding box center [416, 216] width 79 height 10
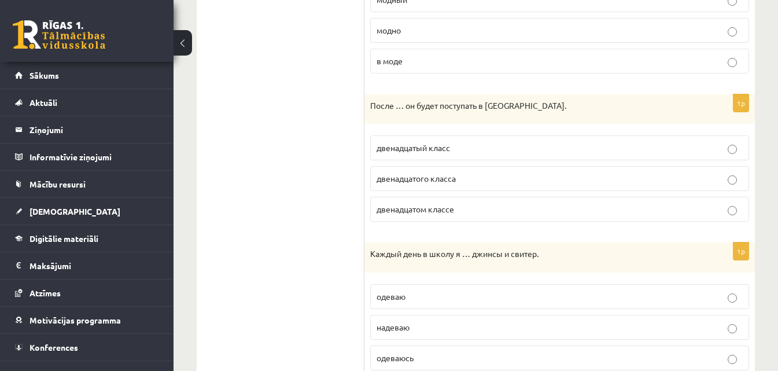
scroll to position [591, 0]
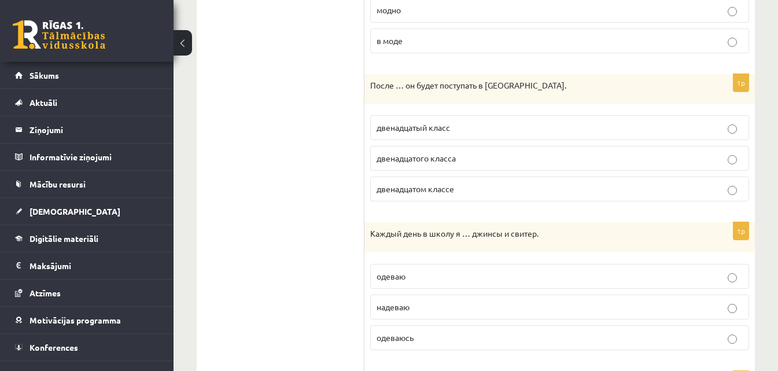
click at [440, 303] on p "надеваю" at bounding box center [560, 307] width 366 height 12
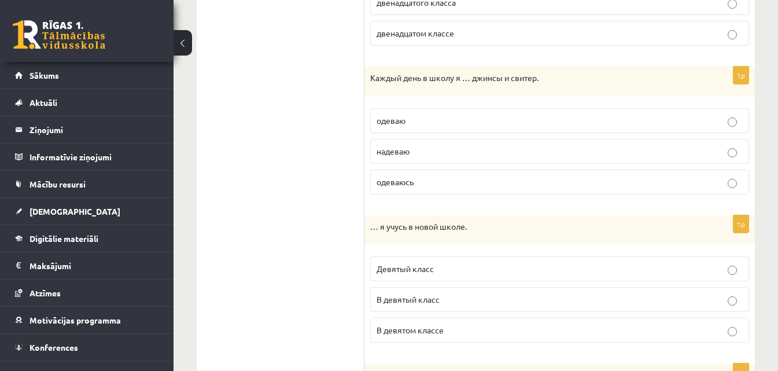
scroll to position [764, 0]
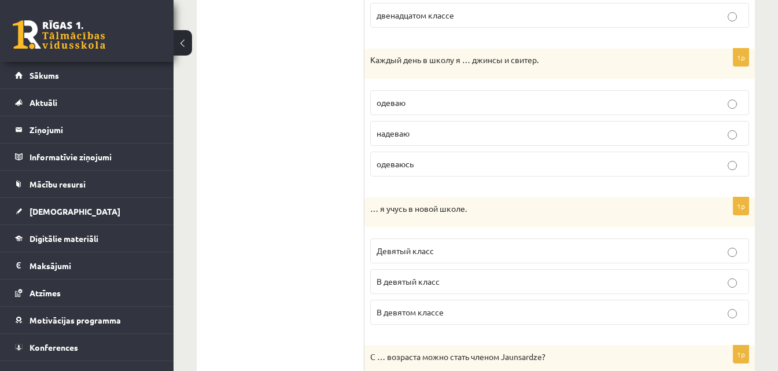
click at [453, 315] on p "В девятом классе" at bounding box center [560, 312] width 366 height 12
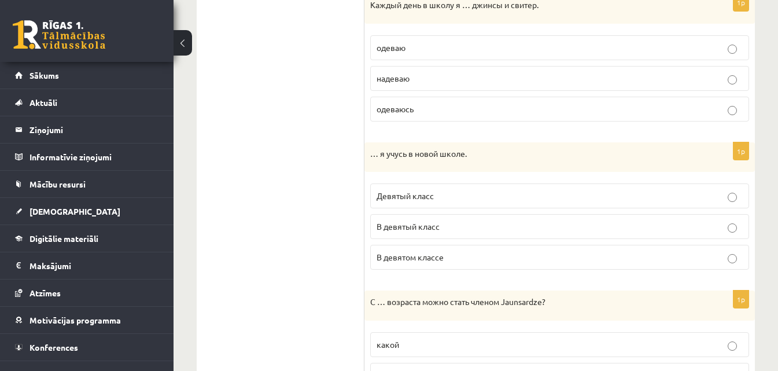
scroll to position [880, 0]
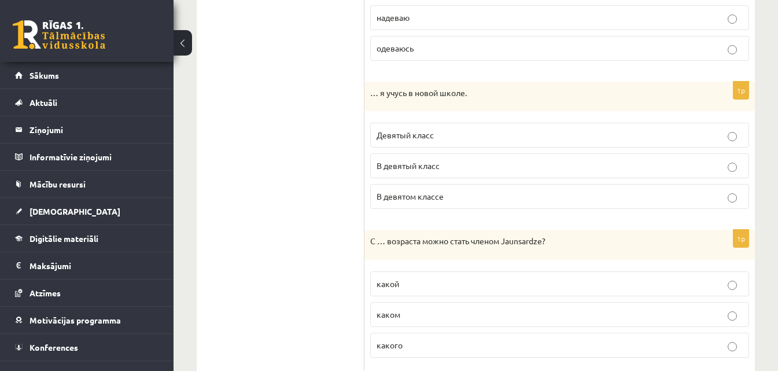
click at [424, 340] on p "какого" at bounding box center [560, 345] width 366 height 12
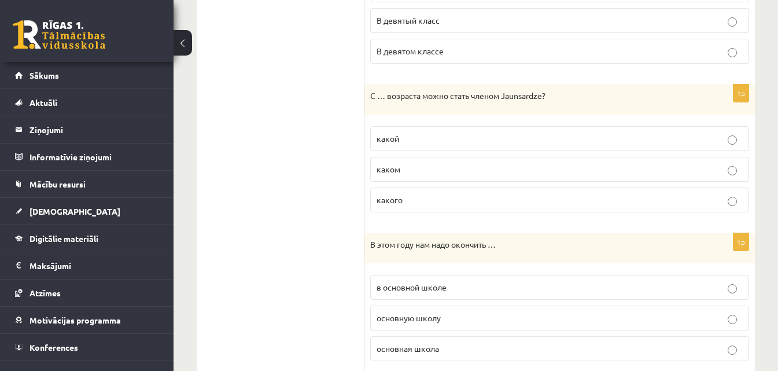
scroll to position [1112, 0]
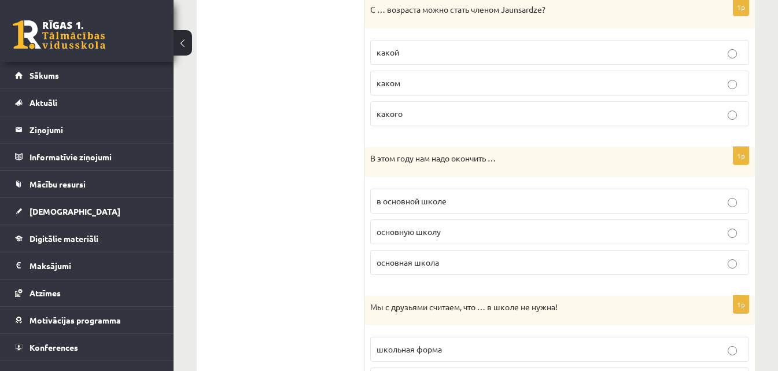
click at [449, 234] on p "основную школу" at bounding box center [560, 232] width 366 height 12
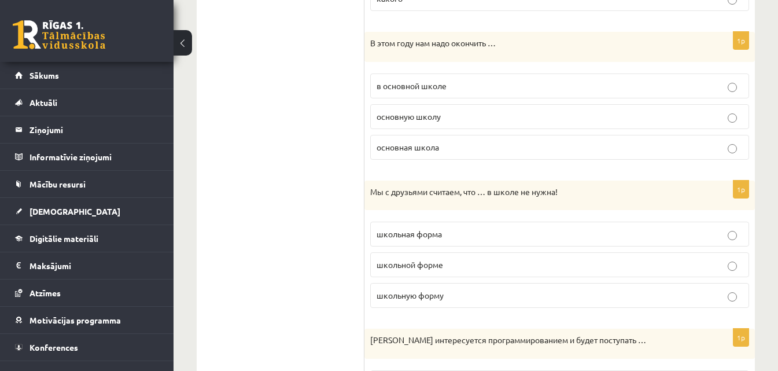
scroll to position [1227, 0]
click at [461, 238] on p "школьная форма" at bounding box center [560, 233] width 366 height 12
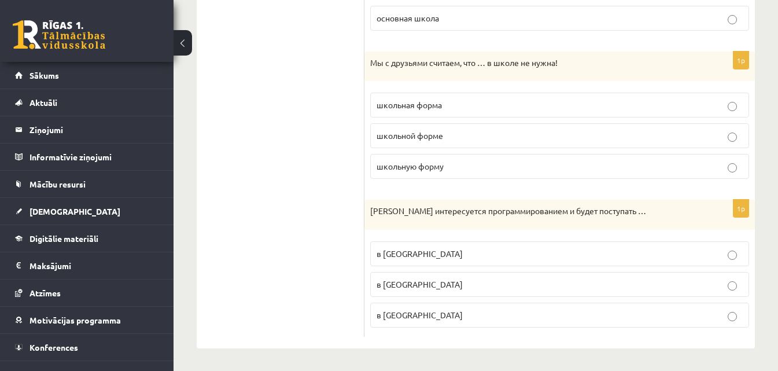
scroll to position [1357, 0]
click at [528, 289] on p "в Рижский Технический университет" at bounding box center [560, 284] width 366 height 12
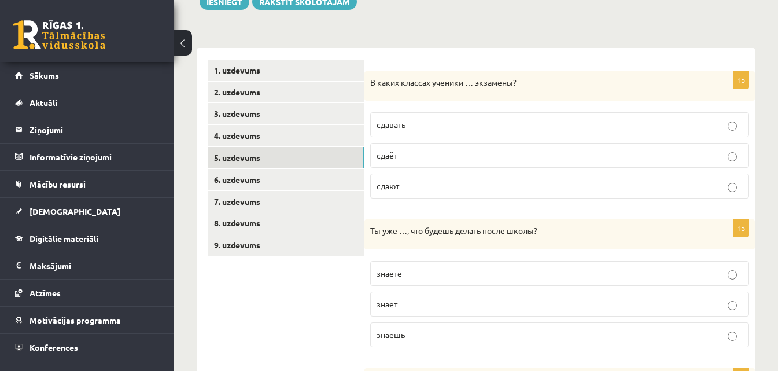
scroll to position [84, 0]
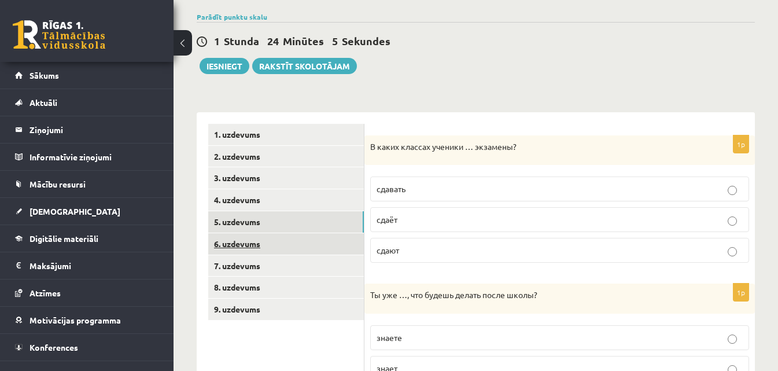
click at [293, 248] on link "6. uzdevums" at bounding box center [286, 243] width 156 height 21
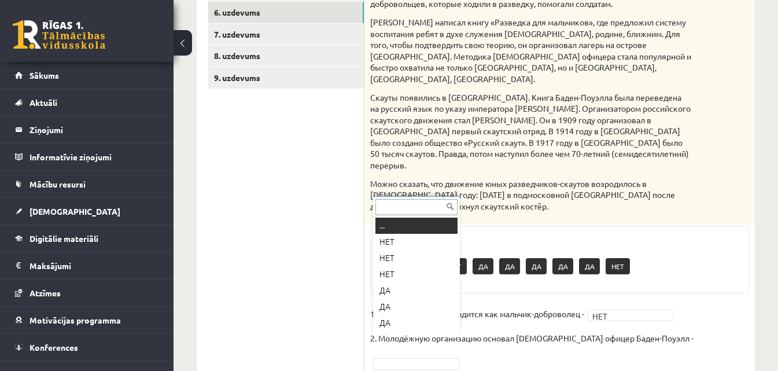
scroll to position [14, 0]
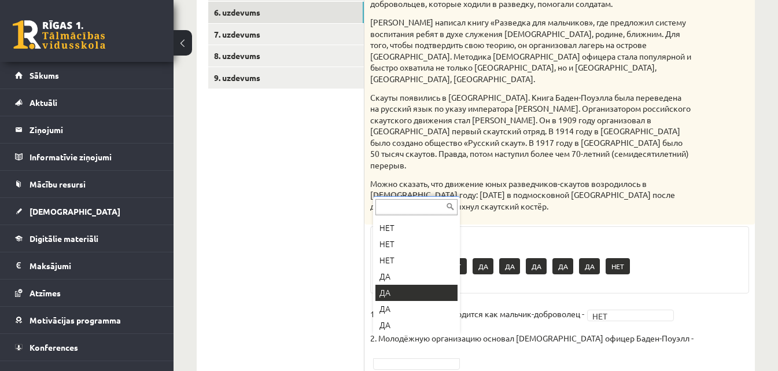
drag, startPoint x: 387, startPoint y: 291, endPoint x: 416, endPoint y: 304, distance: 32.1
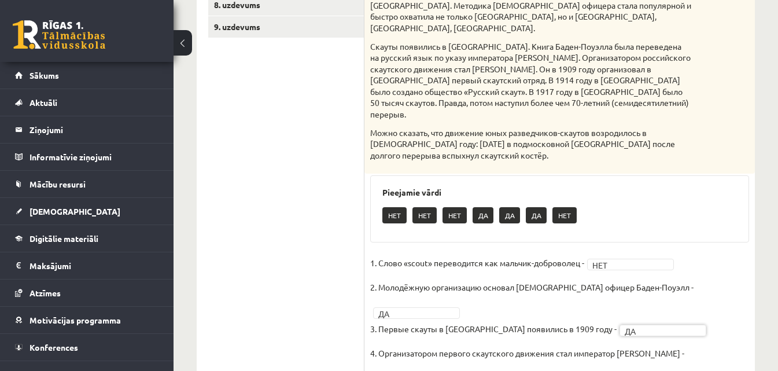
scroll to position [424, 0]
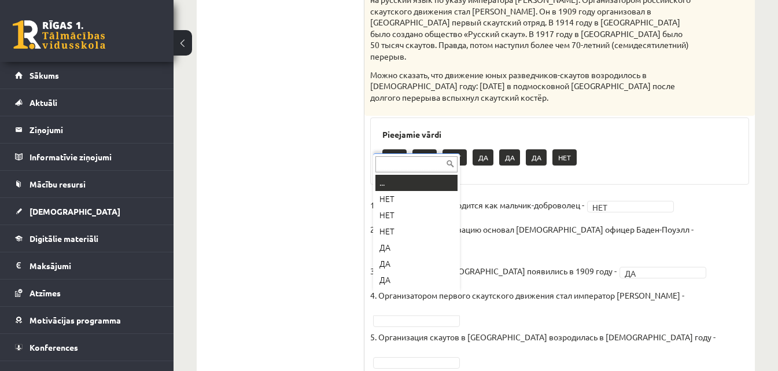
drag, startPoint x: 444, startPoint y: 299, endPoint x: 449, endPoint y: 292, distance: 8.8
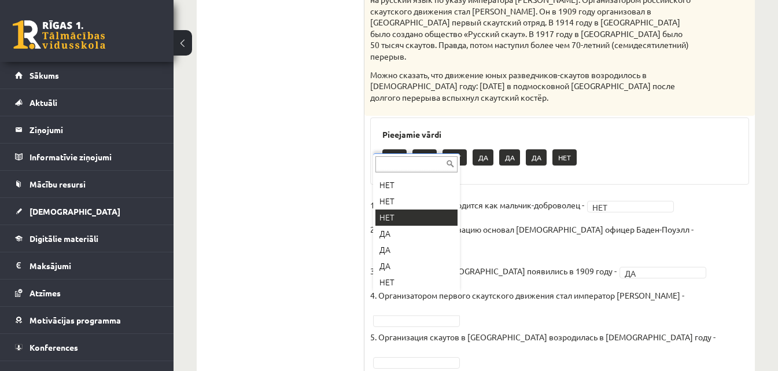
drag, startPoint x: 406, startPoint y: 214, endPoint x: 426, endPoint y: 226, distance: 23.1
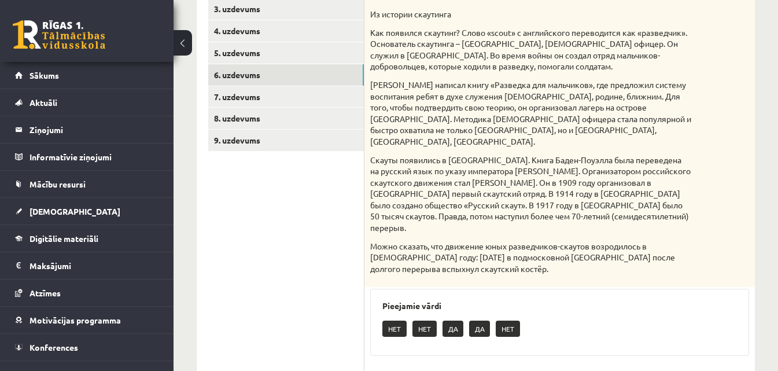
scroll to position [193, 0]
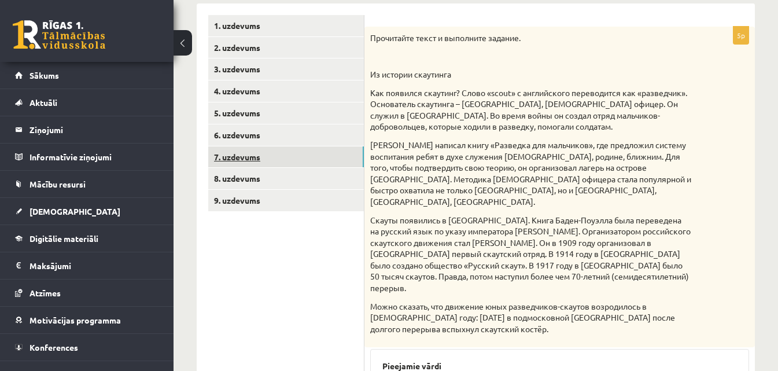
click at [287, 159] on link "7. uzdevums" at bounding box center [286, 156] width 156 height 21
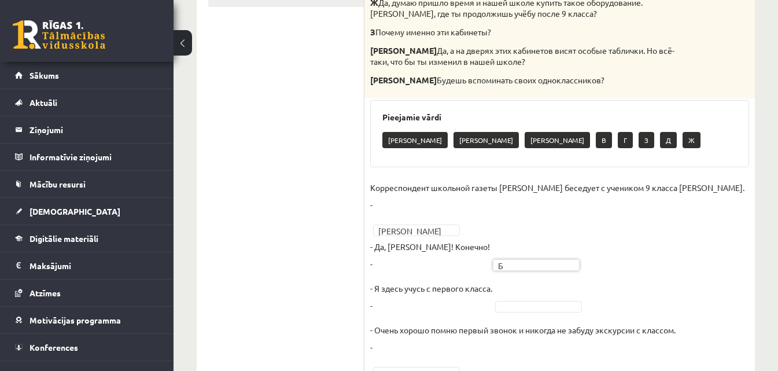
scroll to position [424, 0]
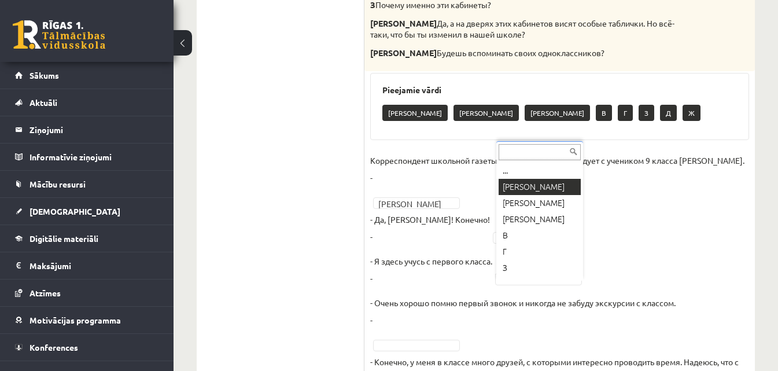
drag, startPoint x: 511, startPoint y: 182, endPoint x: 515, endPoint y: 187, distance: 6.2
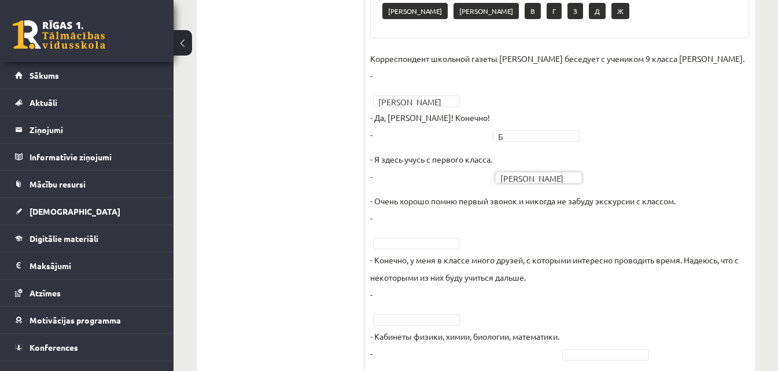
scroll to position [540, 0]
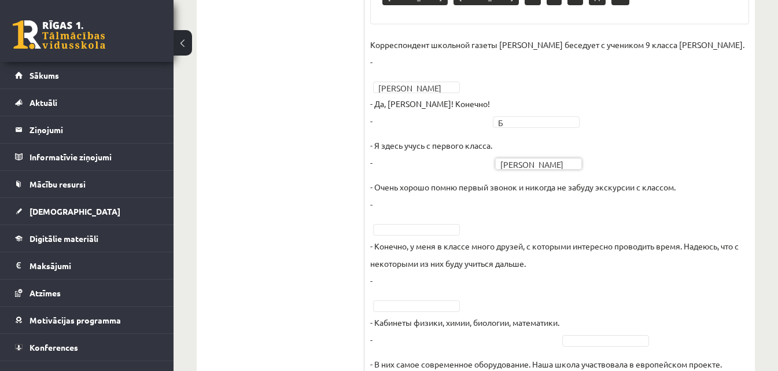
click at [401, 246] on p "- Конечно, у меня в классе много друзей, с которыми интересно проводить время. …" at bounding box center [559, 263] width 379 height 52
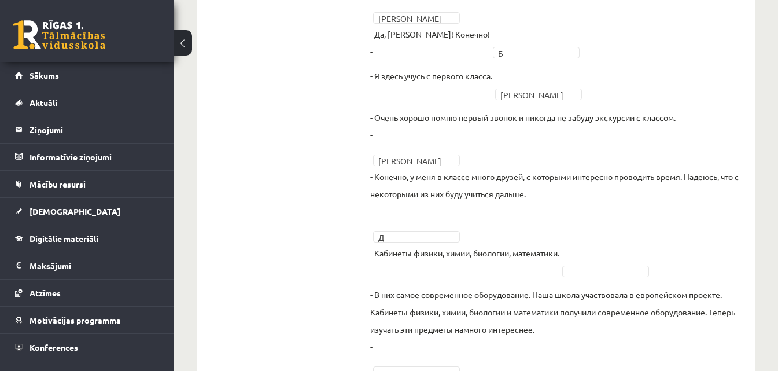
scroll to position [553, 0]
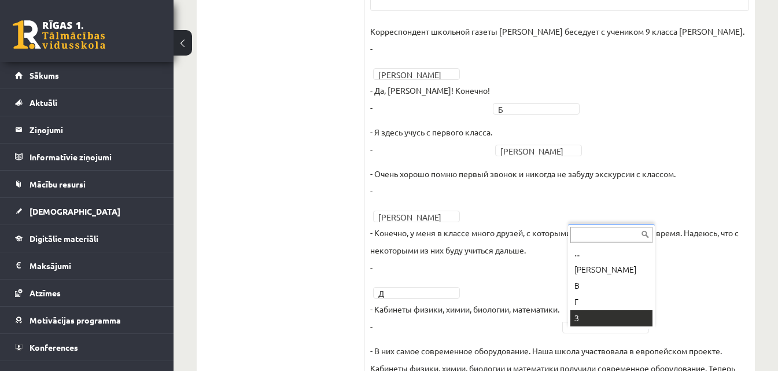
drag, startPoint x: 583, startPoint y: 317, endPoint x: 590, endPoint y: 313, distance: 8.0
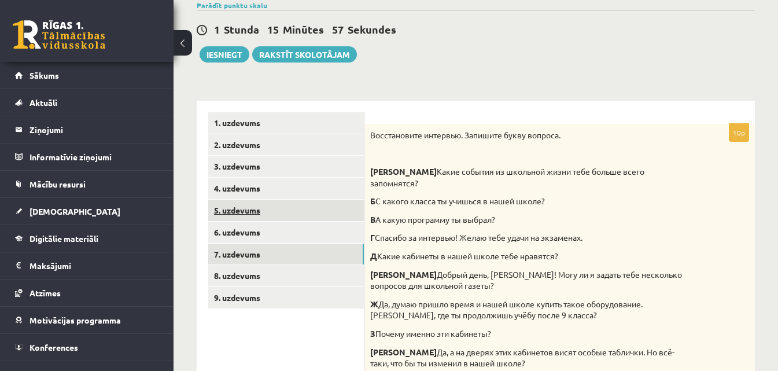
scroll to position [90, 0]
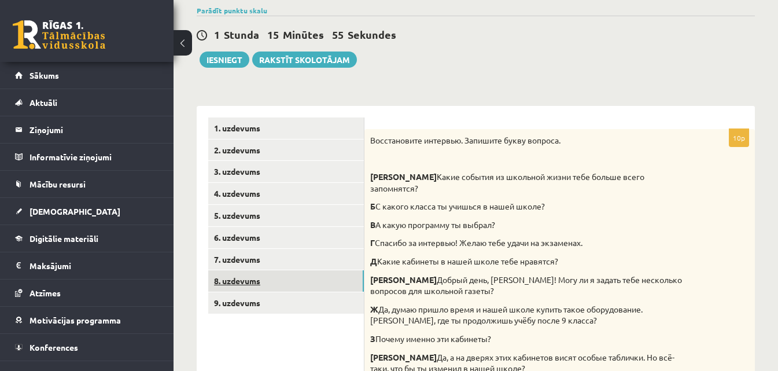
click at [277, 281] on link "8. uzdevums" at bounding box center [286, 280] width 156 height 21
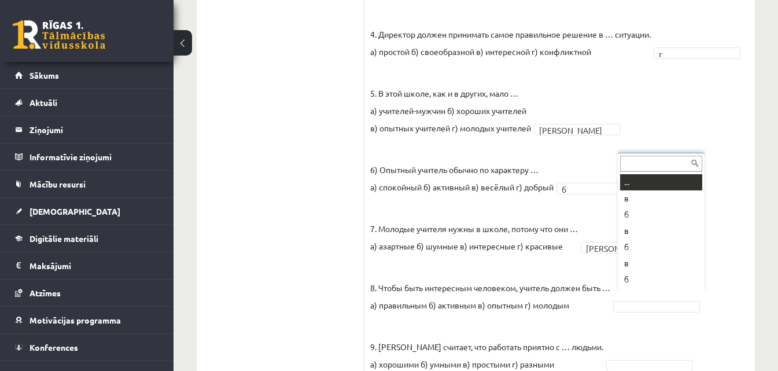
scroll to position [14, 0]
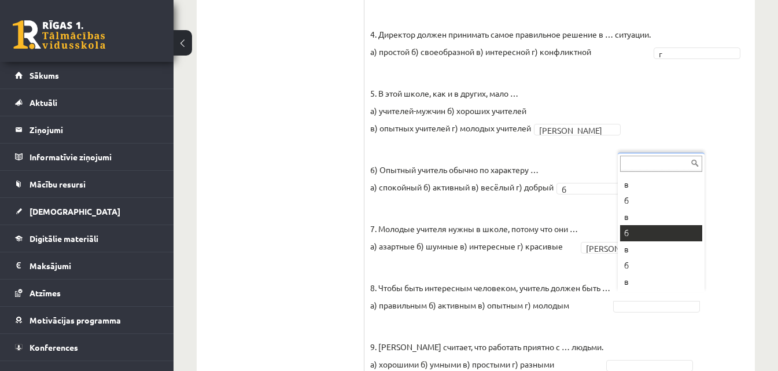
drag, startPoint x: 634, startPoint y: 236, endPoint x: 638, endPoint y: 253, distance: 18.3
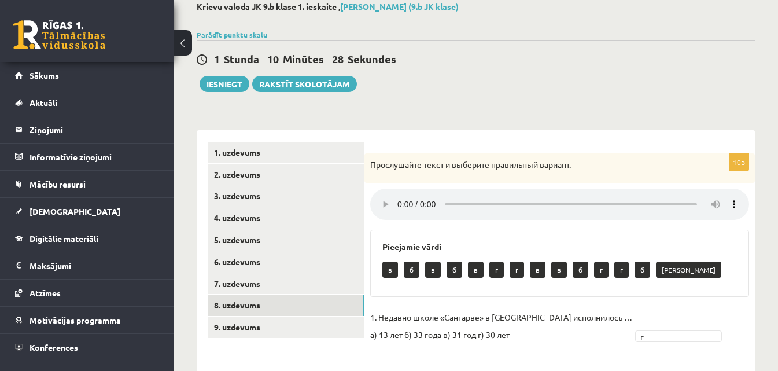
scroll to position [132, 0]
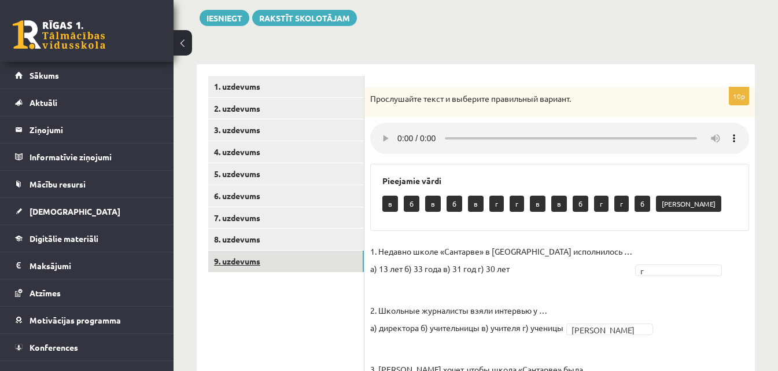
click at [301, 260] on link "9. uzdevums" at bounding box center [286, 261] width 156 height 21
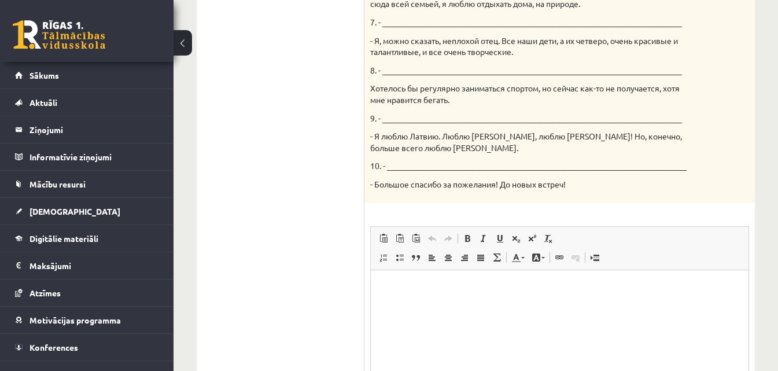
scroll to position [711, 0]
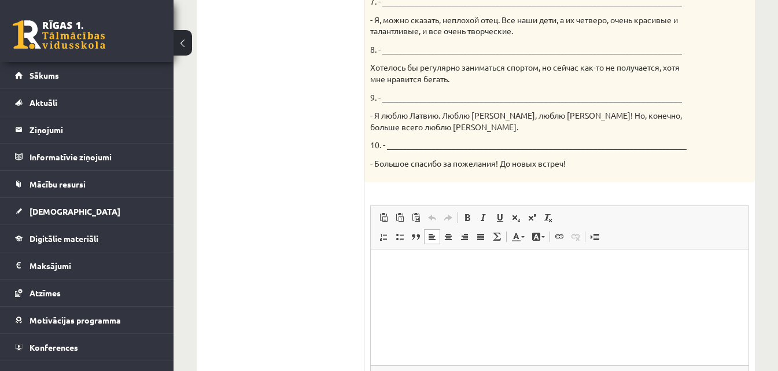
click at [389, 260] on p "Визуальный текстовый редактор, wiswyg-editor-user-answer-47433956651660" at bounding box center [560, 266] width 355 height 12
click at [384, 240] on span at bounding box center [383, 236] width 9 height 9
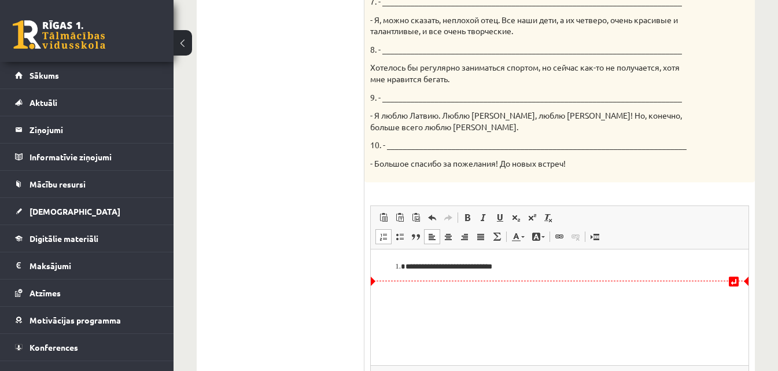
click at [487, 265] on li "**********" at bounding box center [560, 266] width 308 height 12
click at [491, 266] on li "**********" at bounding box center [560, 266] width 308 height 12
click at [546, 265] on li "**********" at bounding box center [560, 266] width 308 height 12
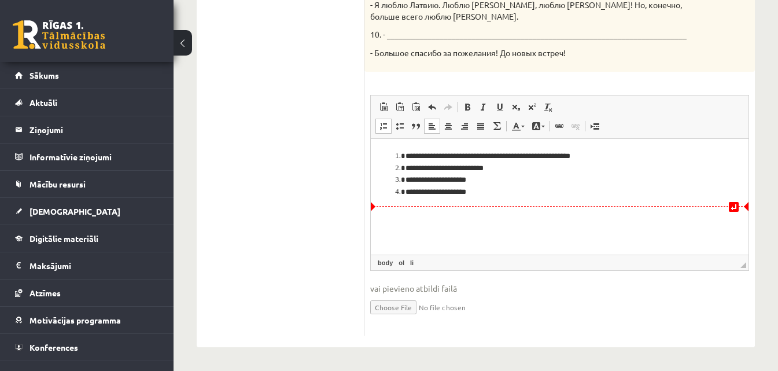
scroll to position [764, 0]
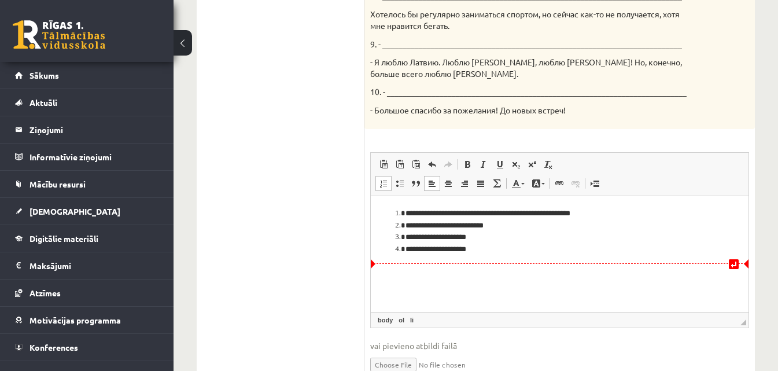
click at [406, 247] on li "**********" at bounding box center [560, 249] width 308 height 12
click at [502, 247] on li "**********" at bounding box center [560, 249] width 308 height 12
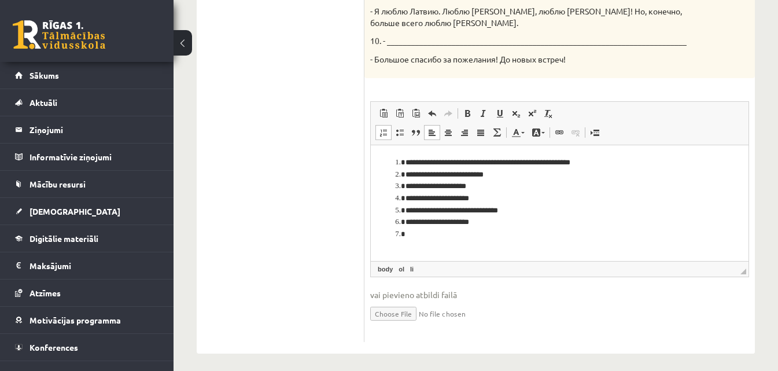
scroll to position [822, 0]
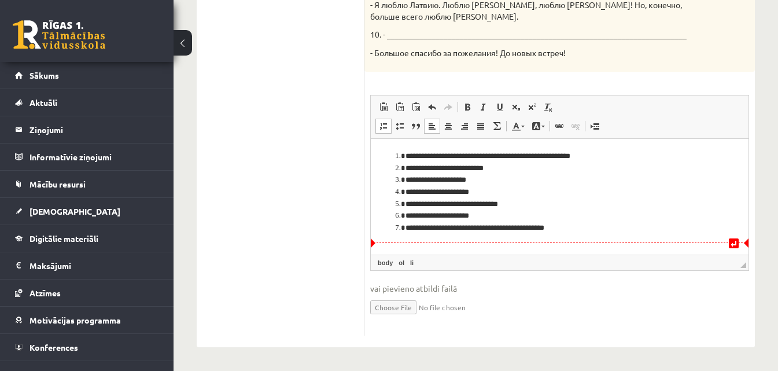
click at [606, 225] on li "**********" at bounding box center [560, 228] width 308 height 12
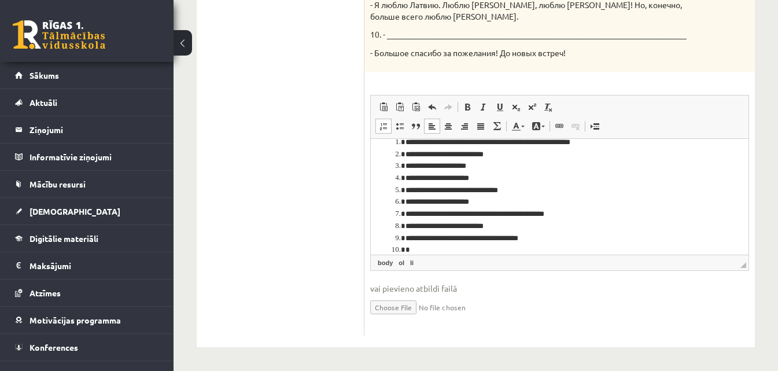
scroll to position [14, 0]
click at [476, 248] on li "**********" at bounding box center [556, 249] width 300 height 12
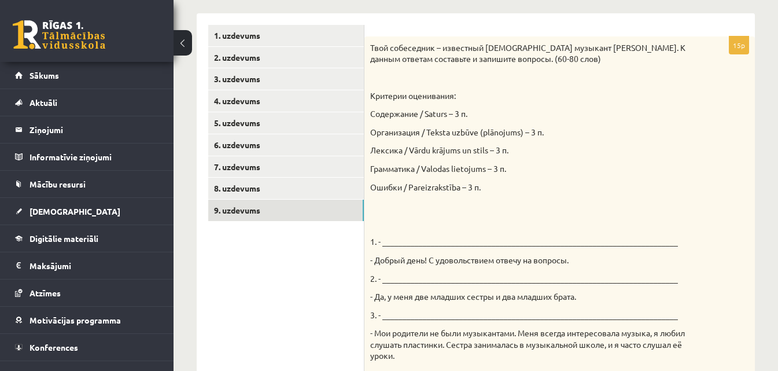
scroll to position [185, 0]
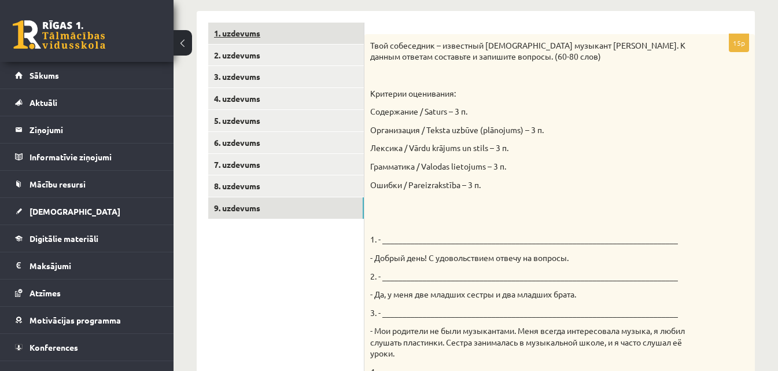
click at [265, 36] on link "1. uzdevums" at bounding box center [286, 33] width 156 height 21
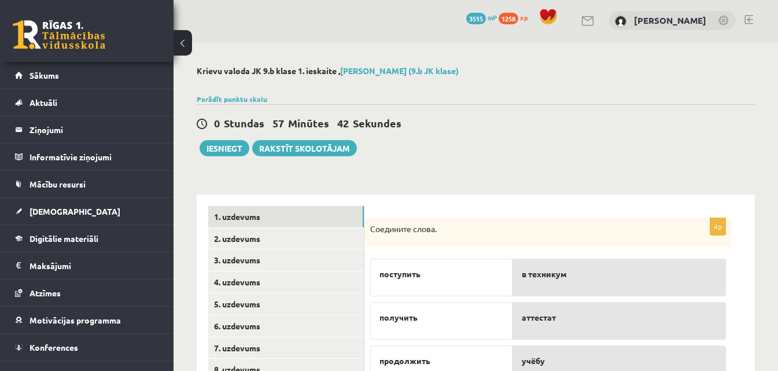
scroll to position [0, 0]
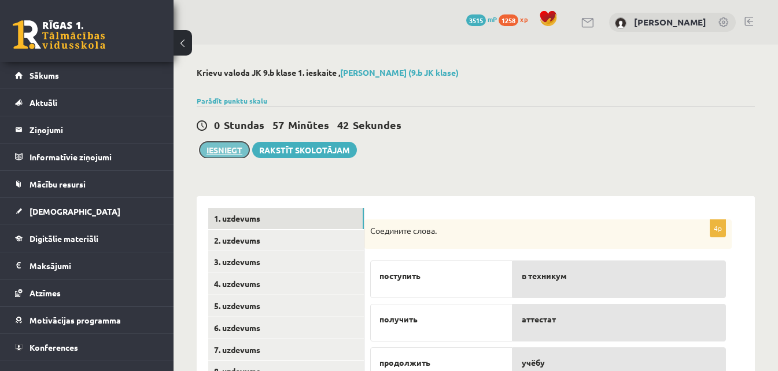
click at [223, 145] on button "Iesniegt" at bounding box center [225, 150] width 50 height 16
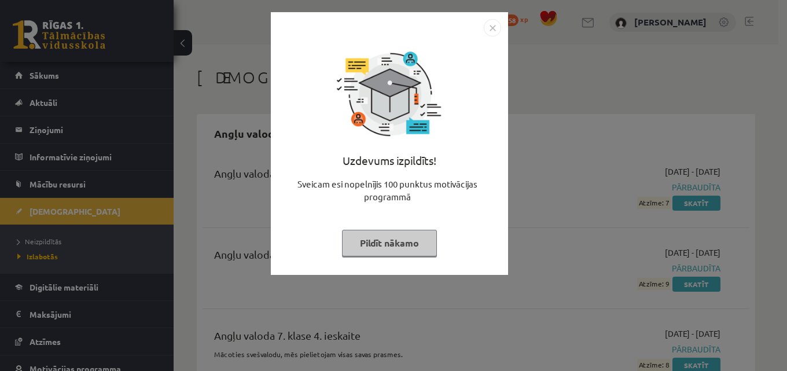
drag, startPoint x: 405, startPoint y: 244, endPoint x: 497, endPoint y: 241, distance: 91.5
click at [407, 244] on button "Pildīt nākamo" at bounding box center [389, 243] width 95 height 27
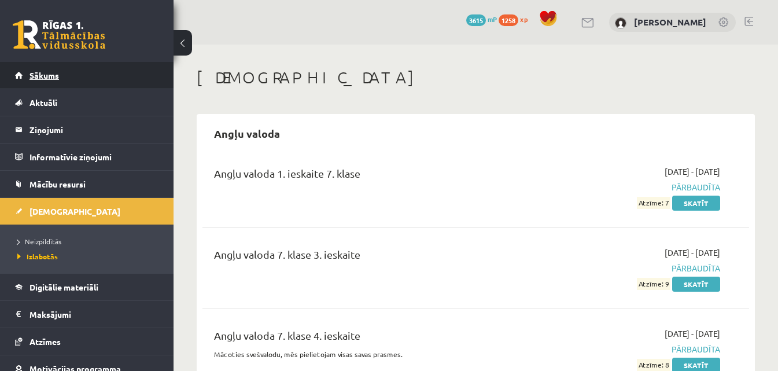
click at [65, 78] on link "Sākums" at bounding box center [87, 75] width 144 height 27
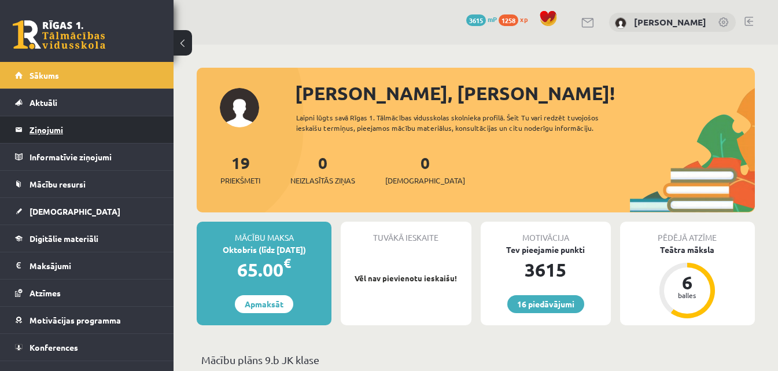
click at [37, 124] on legend "Ziņojumi 0" at bounding box center [95, 129] width 130 height 27
